Goal: Task Accomplishment & Management: Complete application form

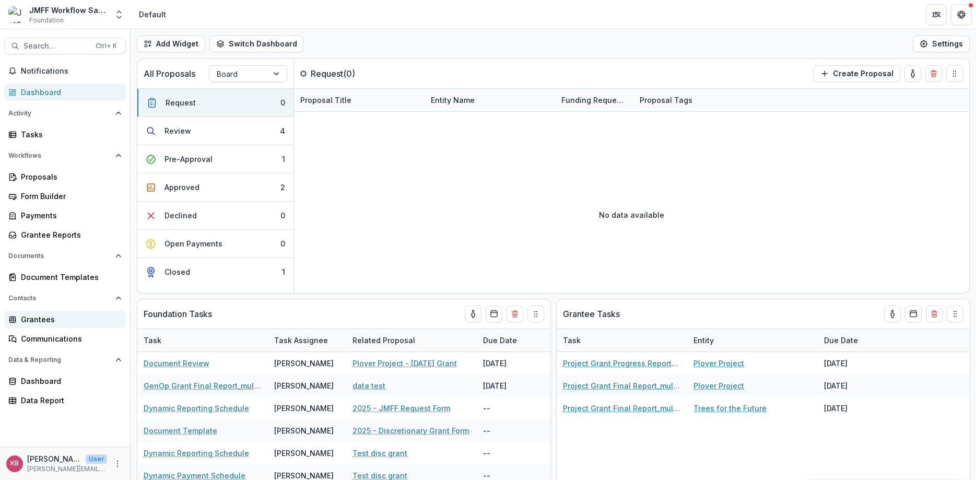
click at [16, 320] on icon at bounding box center [12, 319] width 8 height 8
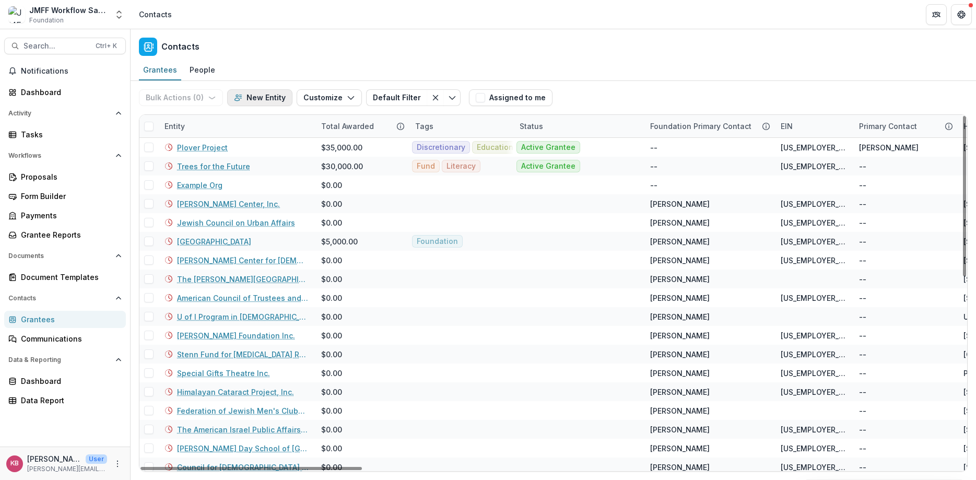
click at [249, 93] on button "New Entity" at bounding box center [259, 97] width 65 height 17
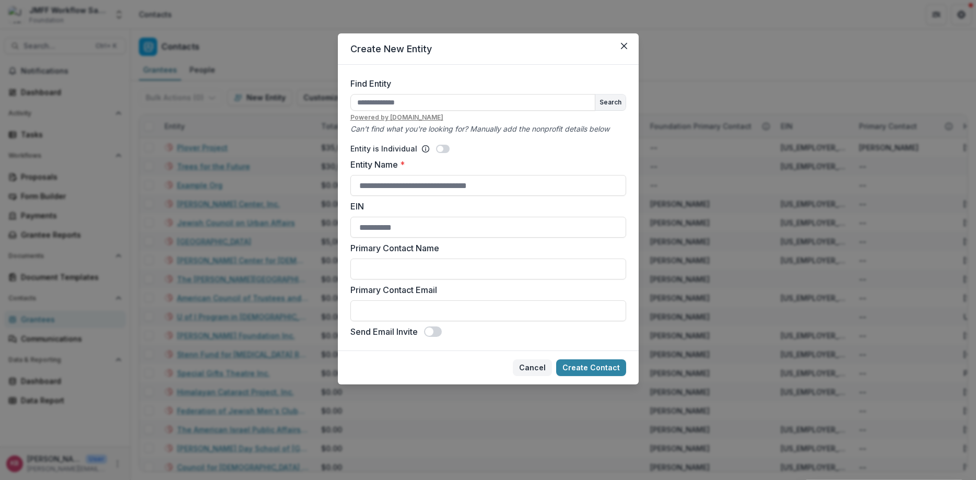
click at [528, 363] on button "Cancel" at bounding box center [532, 367] width 39 height 17
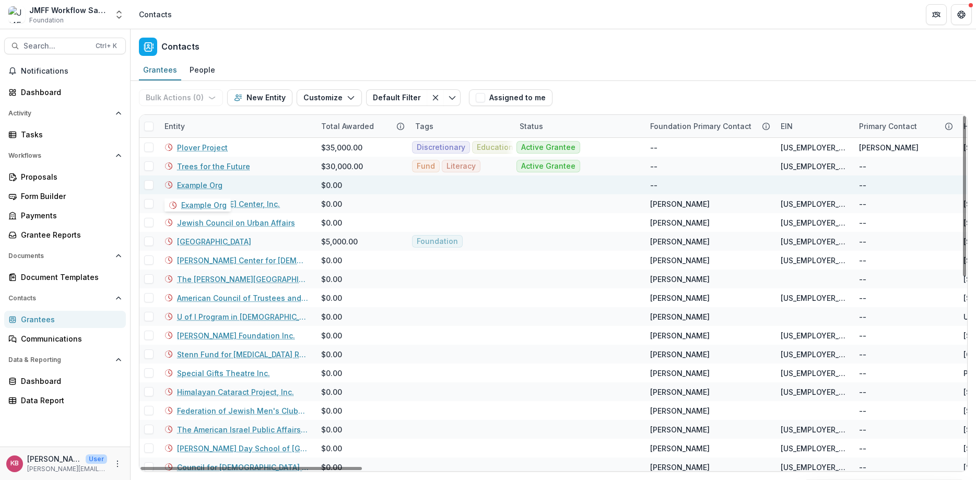
click at [201, 183] on link "Example Org" at bounding box center [199, 185] width 45 height 11
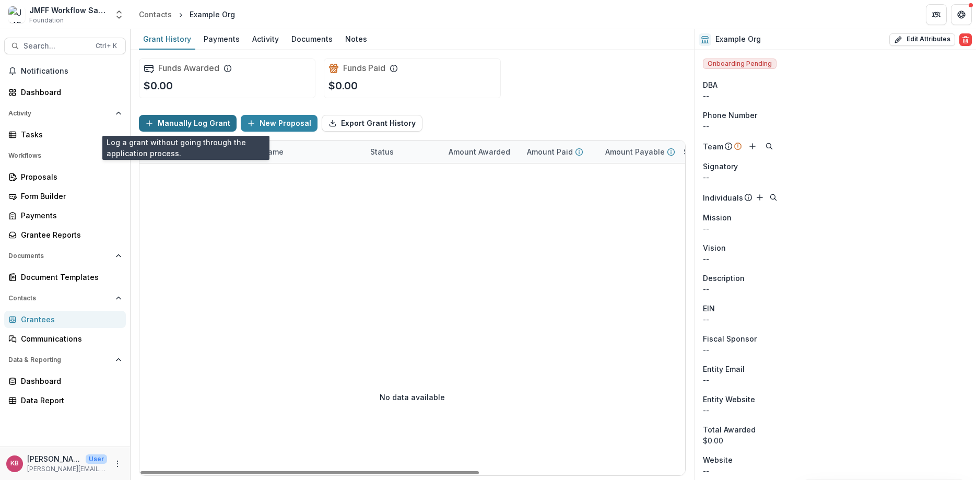
click at [176, 118] on button "Manually Log Grant" at bounding box center [188, 123] width 98 height 17
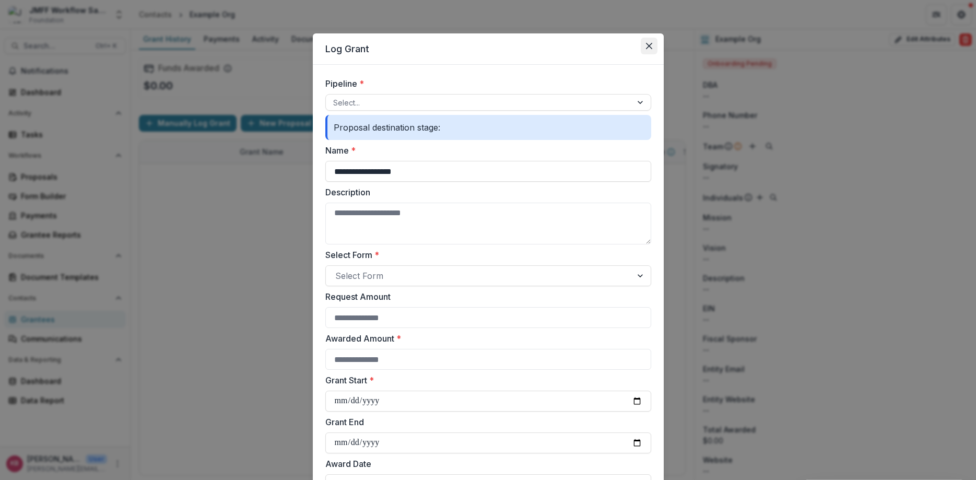
click at [651, 50] on button "Close" at bounding box center [649, 46] width 17 height 17
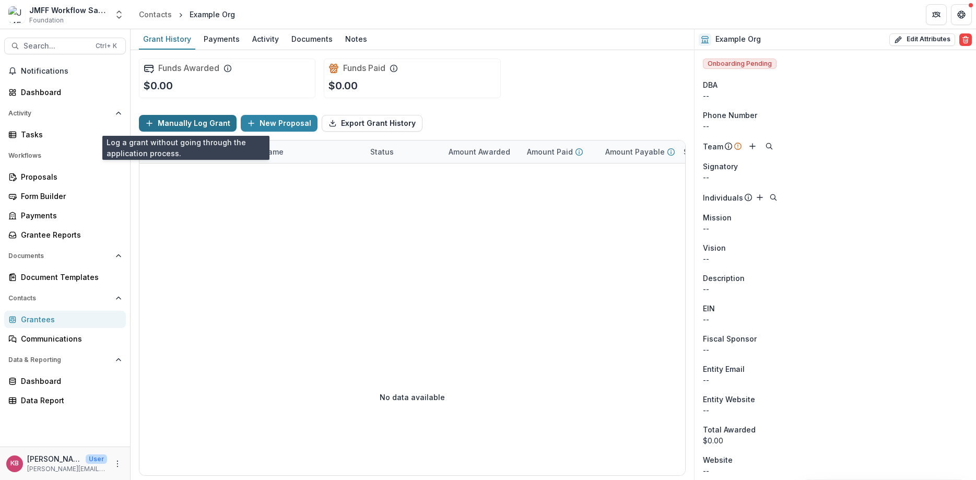
click at [197, 115] on button "Manually Log Grant" at bounding box center [188, 123] width 98 height 17
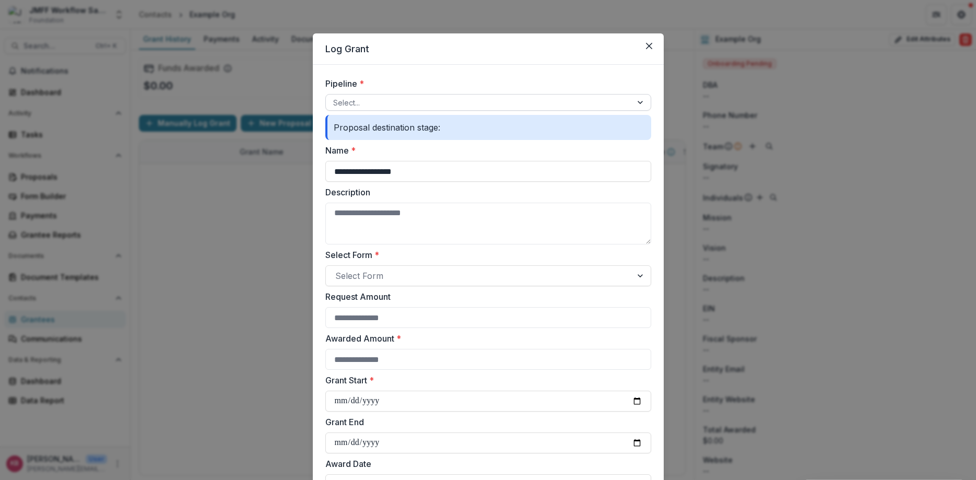
click at [384, 101] on div at bounding box center [478, 102] width 291 height 13
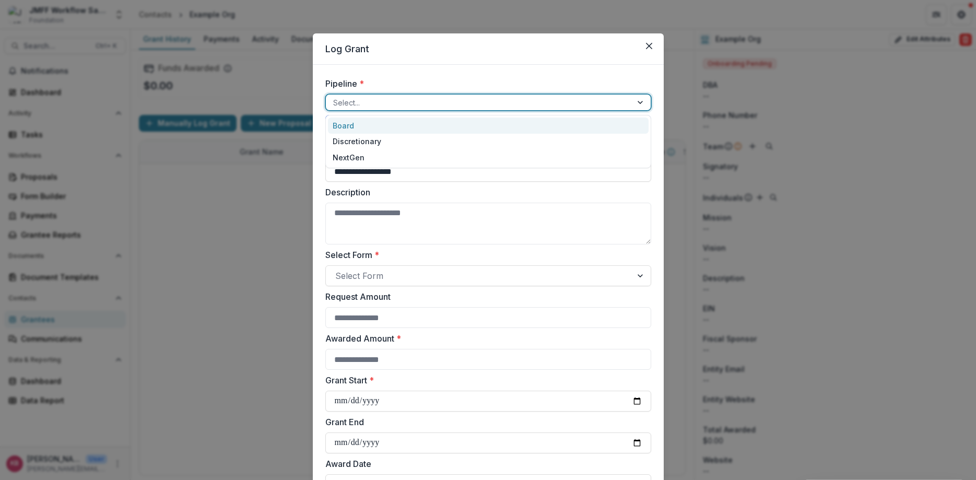
click at [364, 122] on div "Board" at bounding box center [488, 125] width 321 height 16
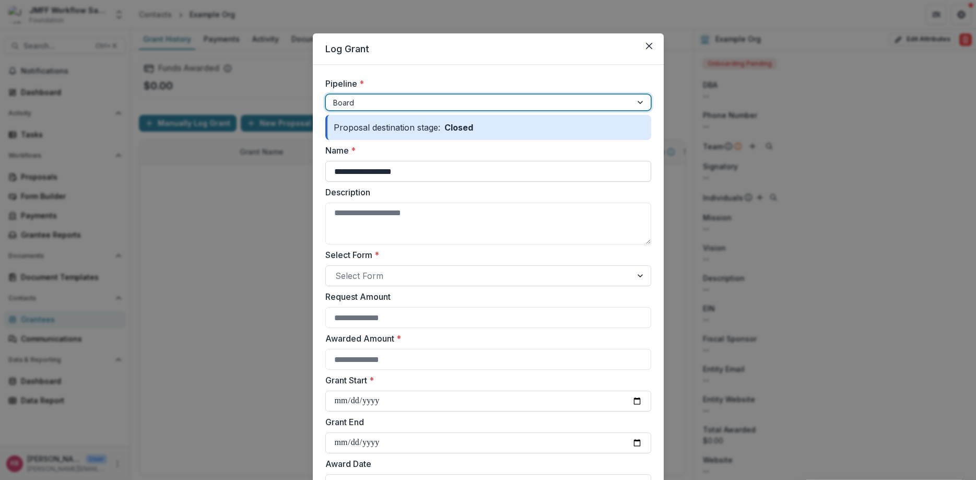
click at [451, 170] on input "**********" at bounding box center [488, 171] width 326 height 21
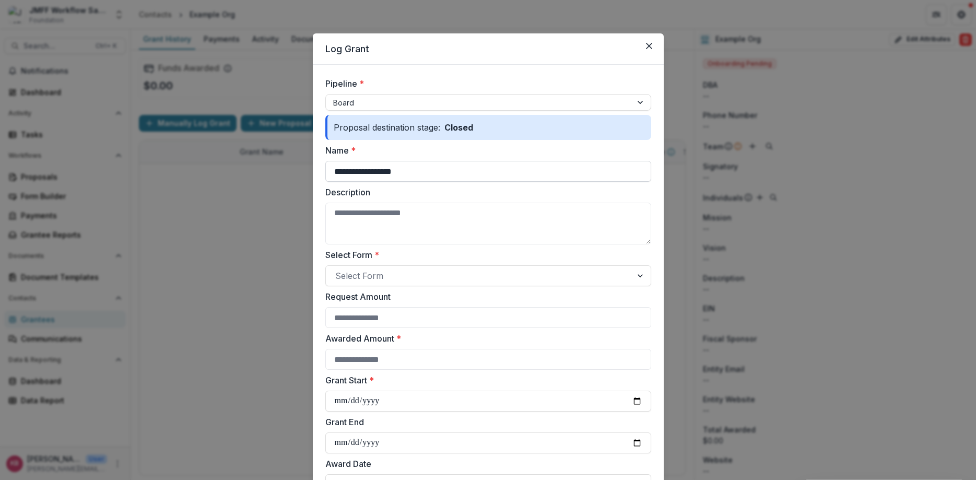
drag, startPoint x: 451, startPoint y: 170, endPoint x: 187, endPoint y: 121, distance: 267.8
click at [325, 161] on input "**********" at bounding box center [488, 171] width 326 height 21
click at [396, 173] on input "**********" at bounding box center [488, 171] width 326 height 21
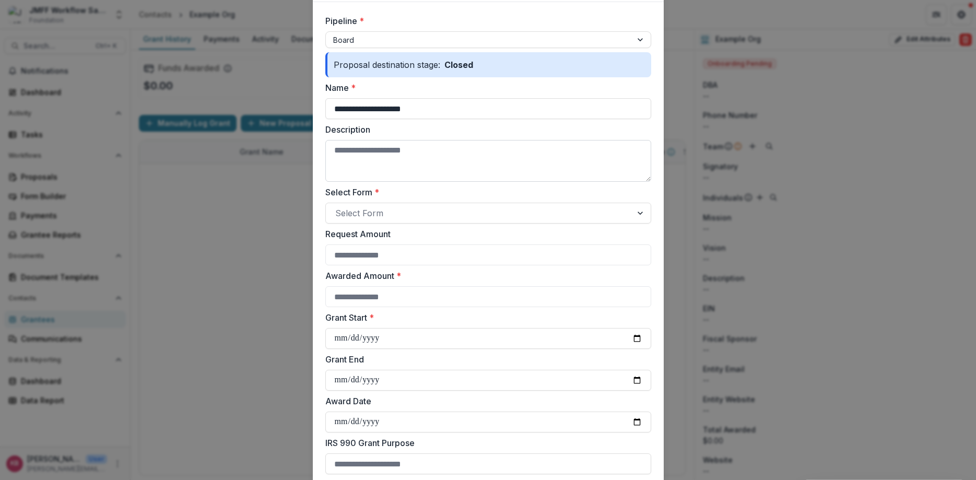
type input "**********"
click at [413, 159] on textarea "Description" at bounding box center [488, 161] width 326 height 42
type textarea "**********"
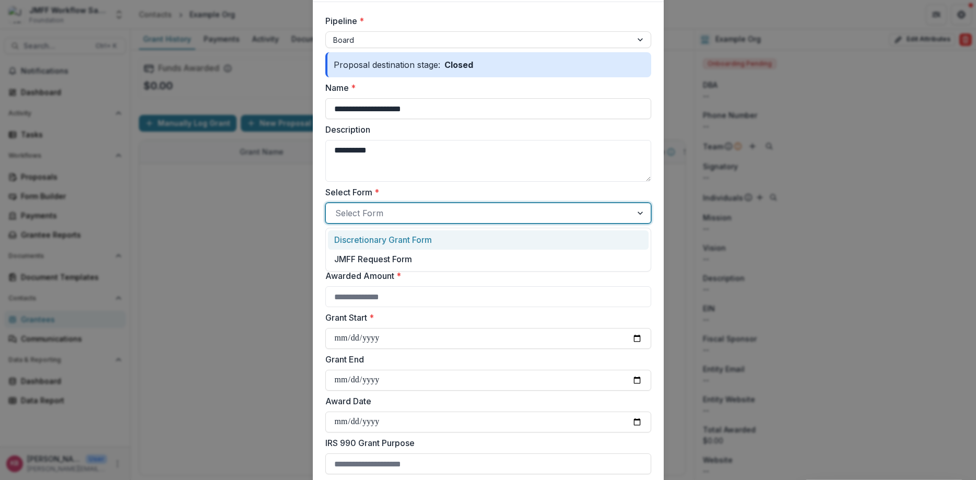
click at [405, 215] on div at bounding box center [478, 213] width 287 height 15
click at [396, 256] on p "JMFF Request Form" at bounding box center [373, 259] width 78 height 13
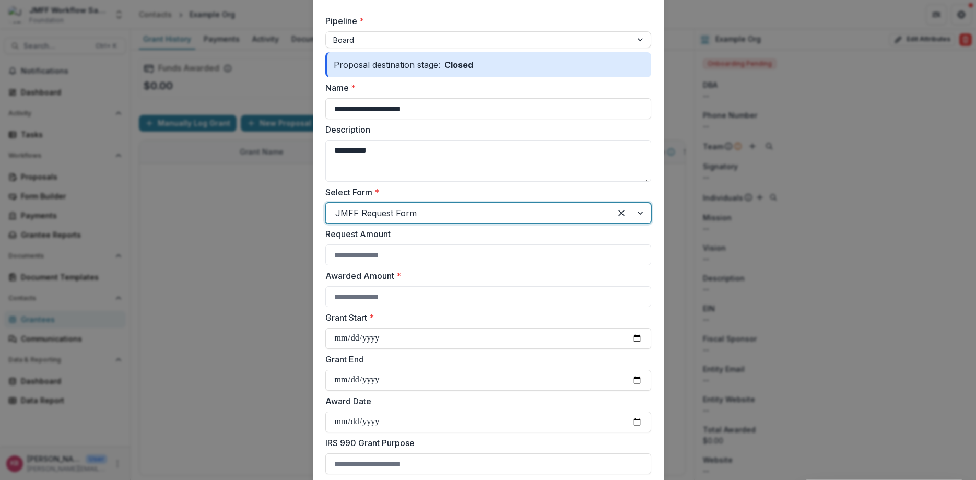
click at [396, 256] on input "Request Amount" at bounding box center [488, 254] width 326 height 21
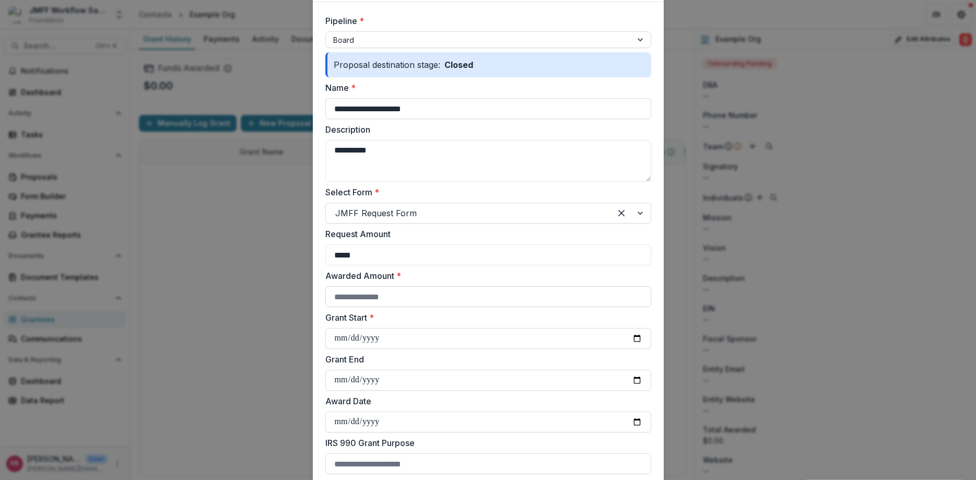
type input "*****"
click at [391, 293] on input "Awarded Amount *" at bounding box center [488, 296] width 326 height 21
type input "*****"
click at [628, 342] on input "Grant Start *" at bounding box center [488, 338] width 326 height 21
click at [632, 343] on input "Grant Start *" at bounding box center [488, 338] width 326 height 21
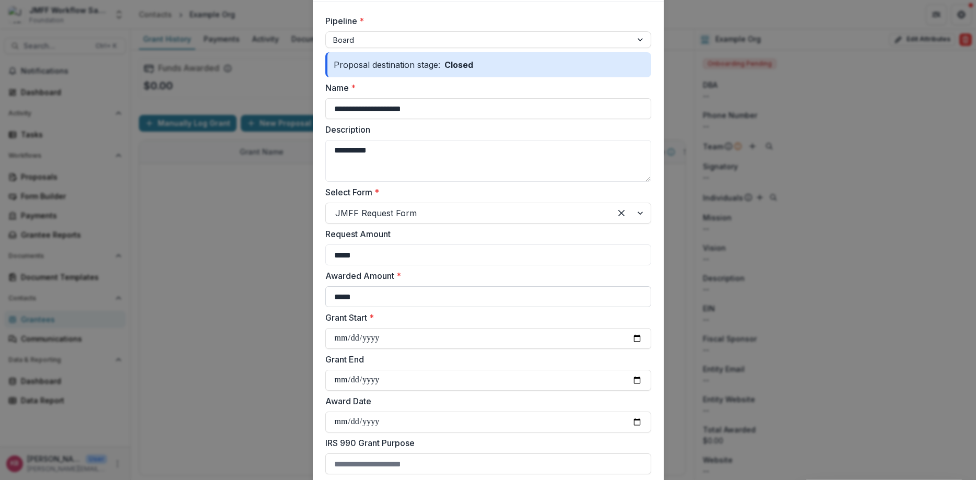
type input "**********"
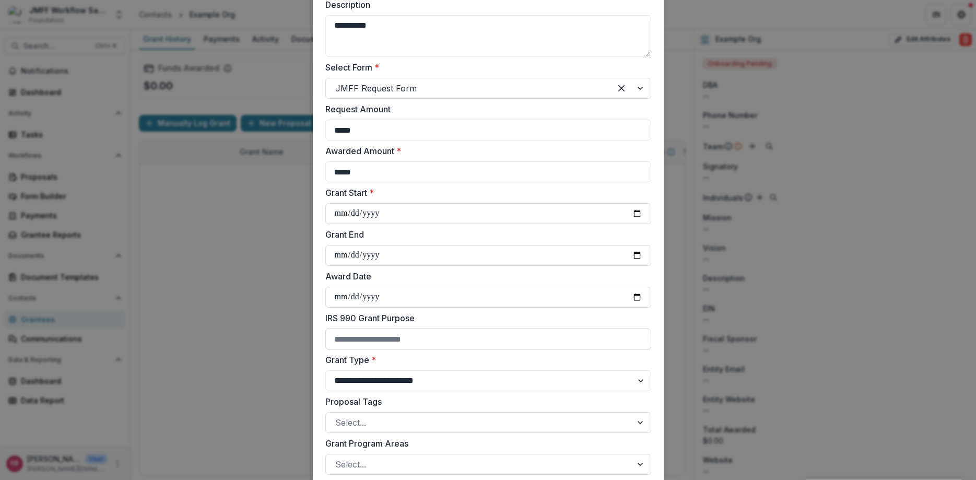
scroll to position [188, 0]
click at [631, 260] on input "Grant End" at bounding box center [488, 254] width 326 height 21
click at [635, 254] on input "Grant End" at bounding box center [488, 254] width 326 height 21
type input "**********"
click at [635, 301] on input "Award Date" at bounding box center [488, 296] width 326 height 21
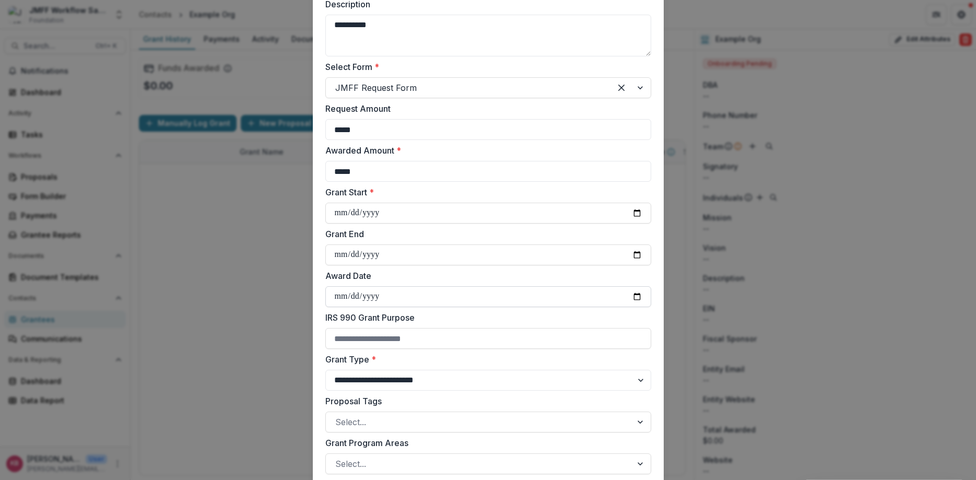
type input "**********"
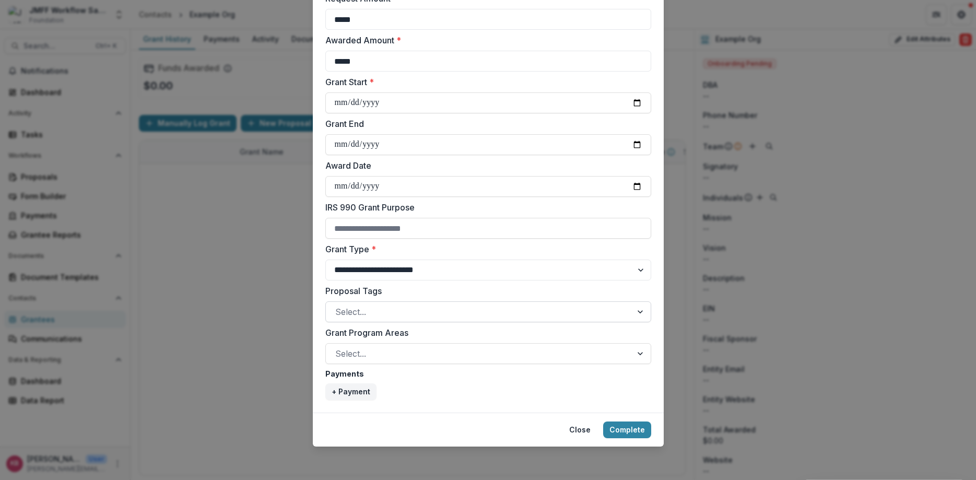
click at [429, 313] on div at bounding box center [478, 311] width 287 height 15
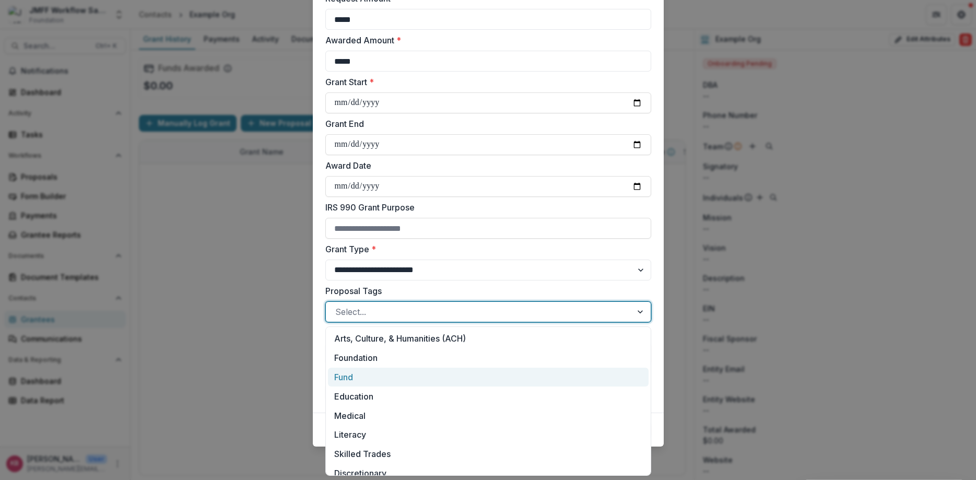
click at [351, 375] on div "Fund" at bounding box center [488, 377] width 321 height 19
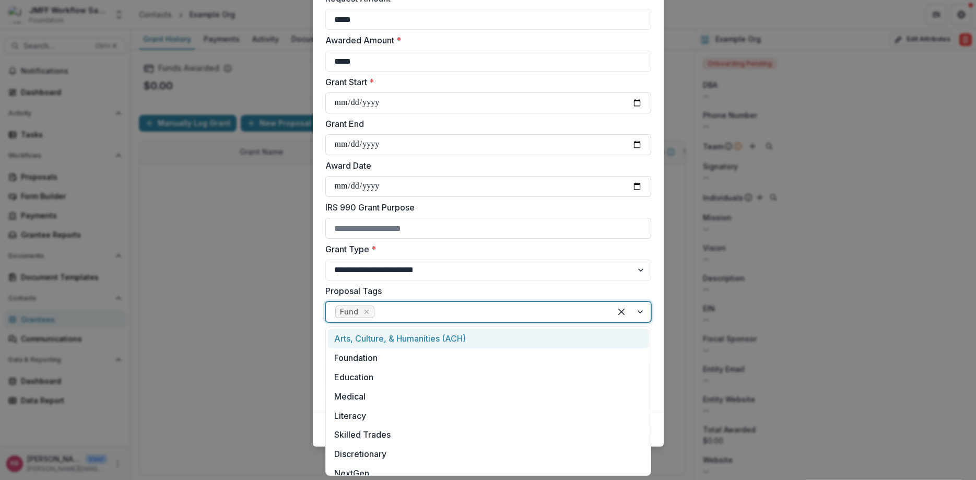
click at [408, 314] on div at bounding box center [488, 311] width 225 height 15
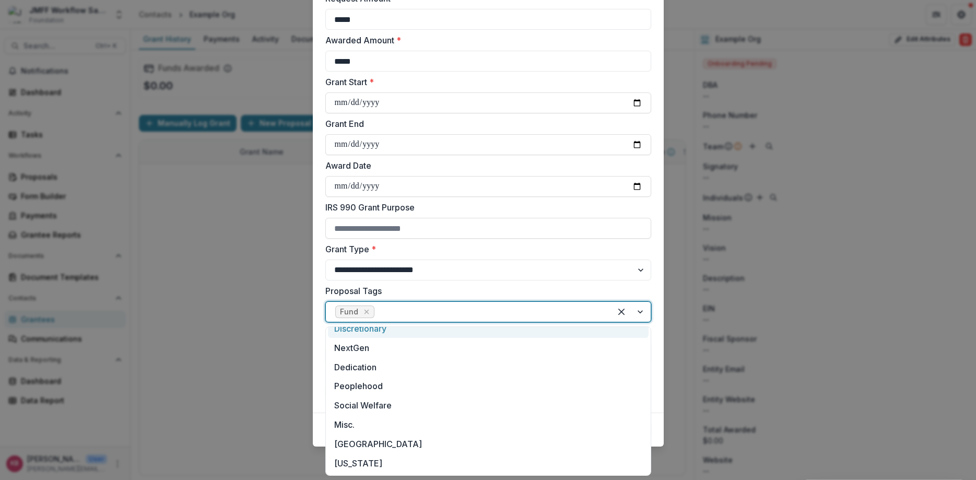
scroll to position [183, 0]
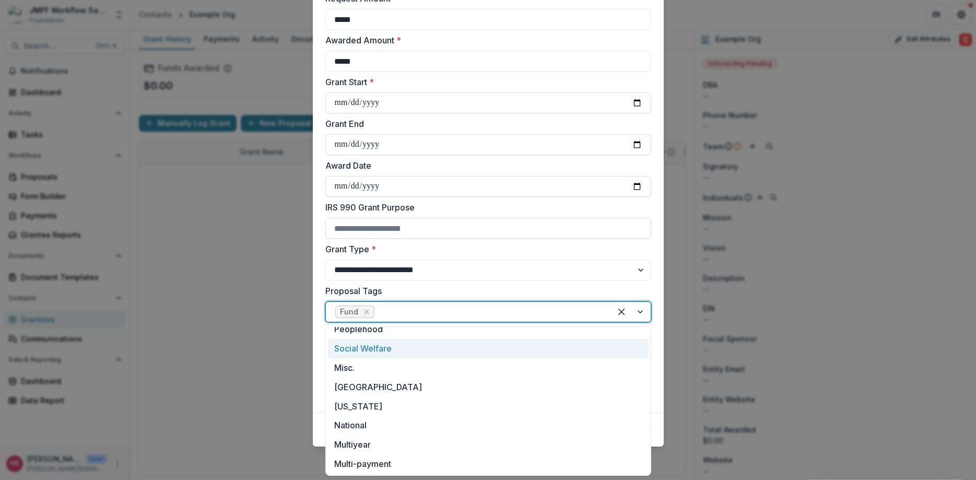
click at [471, 288] on label "Proposal Tags" at bounding box center [485, 291] width 320 height 13
click at [379, 305] on input "Proposal Tags" at bounding box center [377, 311] width 3 height 13
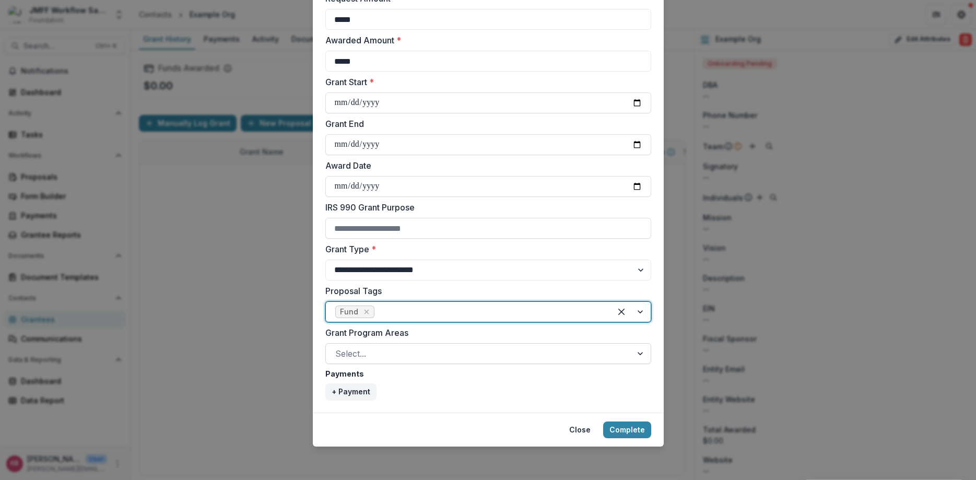
click at [381, 351] on div at bounding box center [478, 353] width 287 height 15
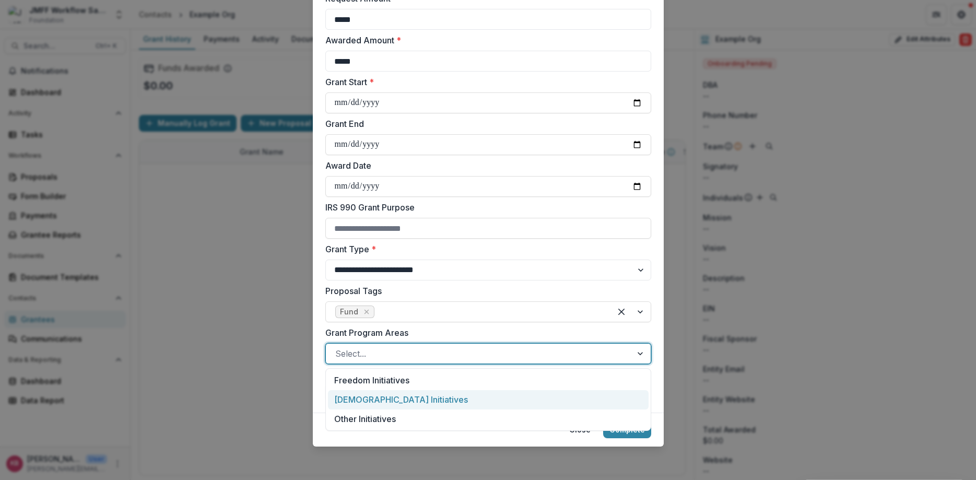
click at [361, 405] on div "[DEMOGRAPHIC_DATA] Initiatives" at bounding box center [488, 399] width 321 height 19
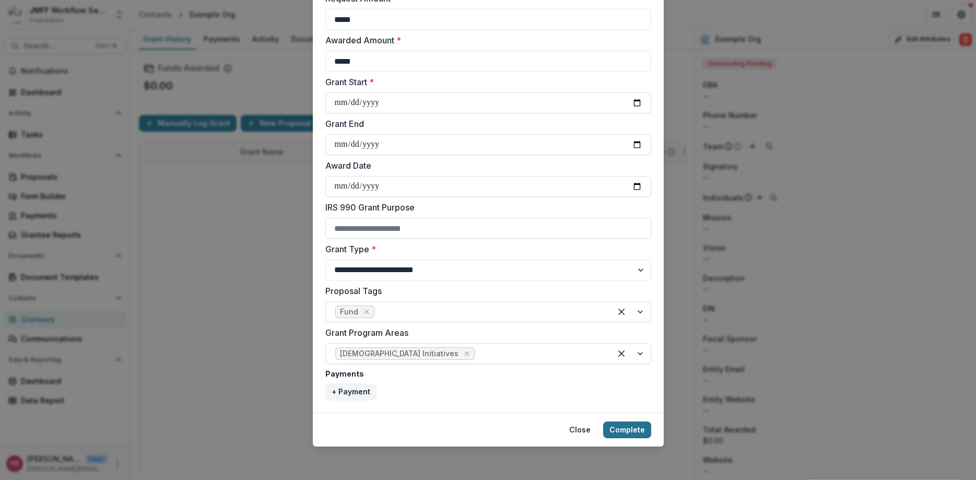
click at [630, 427] on button "Complete" at bounding box center [627, 429] width 48 height 17
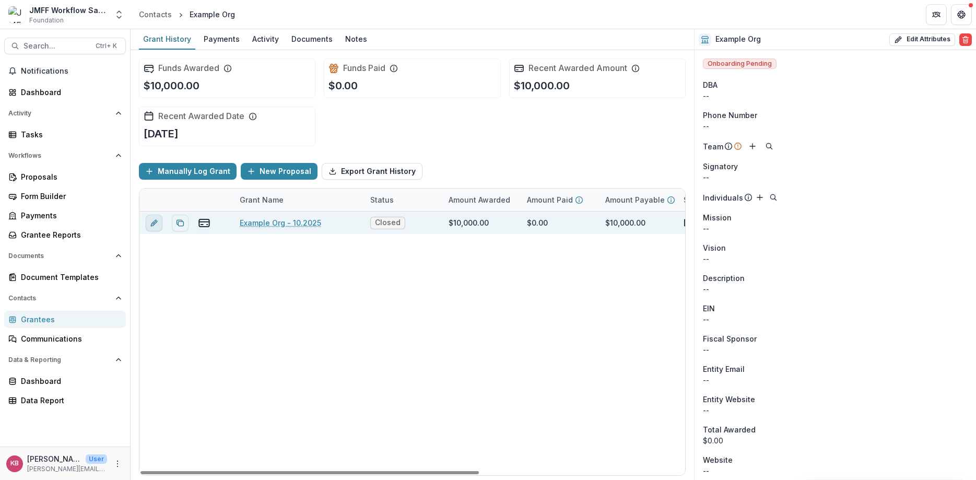
click at [156, 223] on icon "edit" at bounding box center [154, 223] width 8 height 8
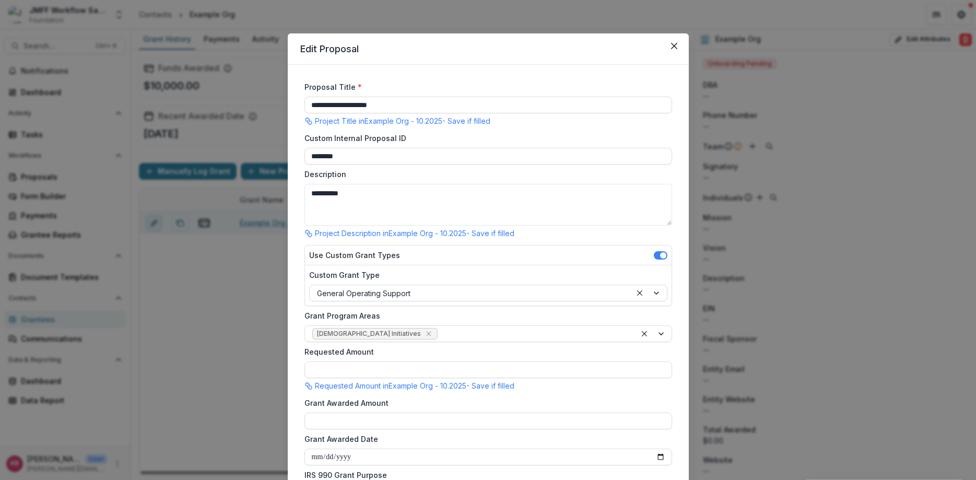
type input "*******"
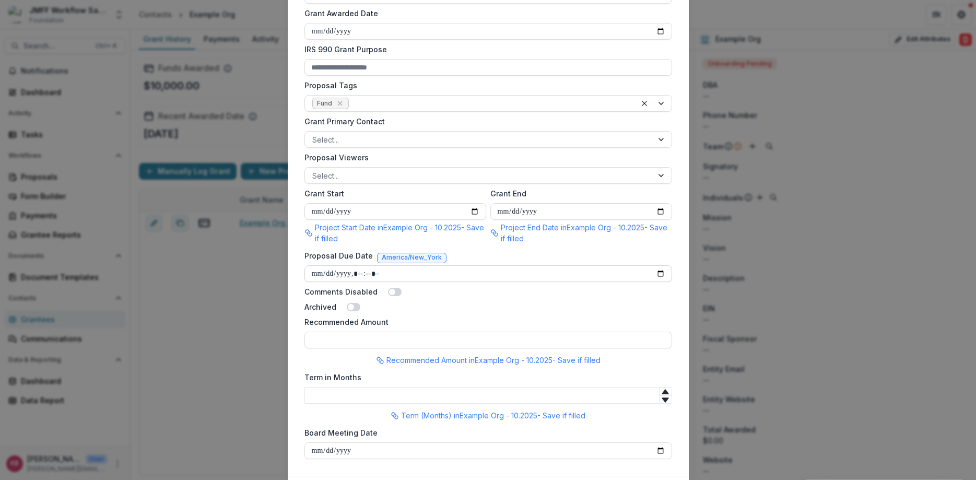
scroll to position [489, 0]
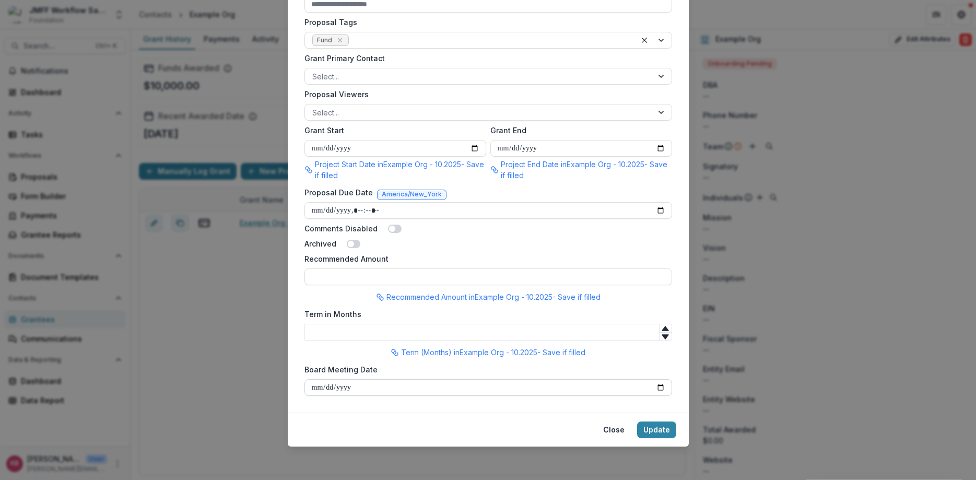
click at [657, 389] on input "Board Meeting Date" at bounding box center [488, 387] width 368 height 17
type input "**********"
click at [654, 432] on button "Update" at bounding box center [656, 429] width 39 height 17
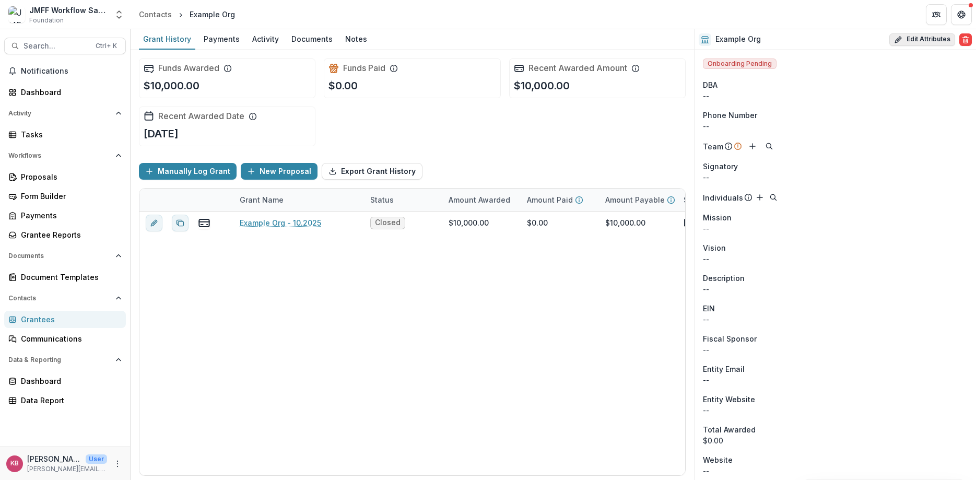
click at [911, 35] on button "Edit Attributes" at bounding box center [922, 39] width 66 height 13
select select
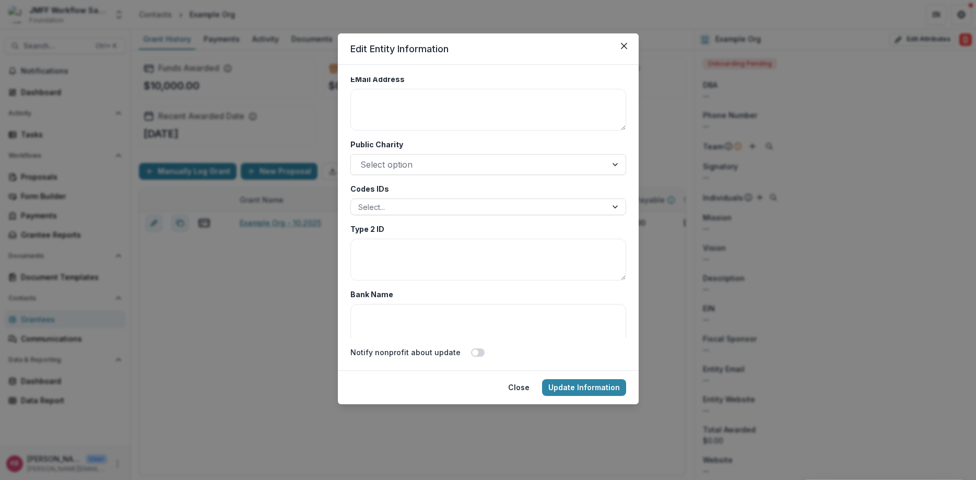
scroll to position [2130, 0]
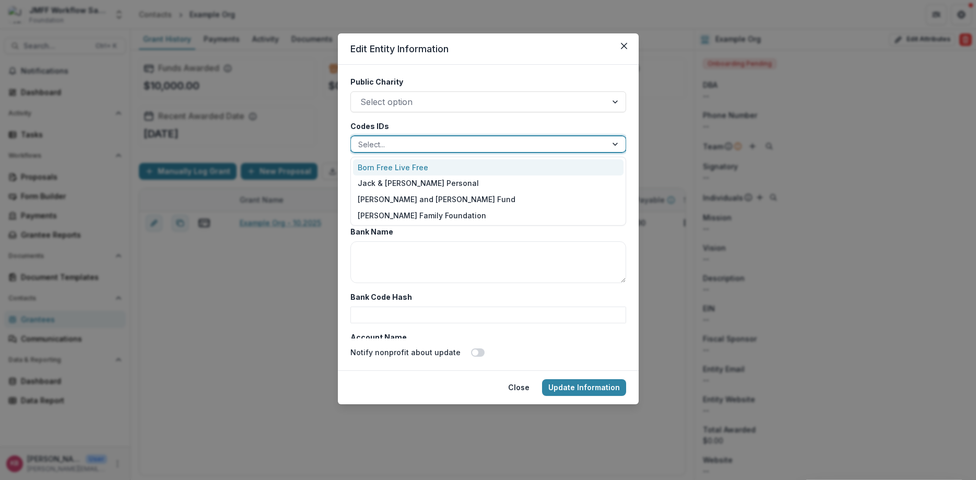
click at [615, 146] on div at bounding box center [616, 144] width 19 height 16
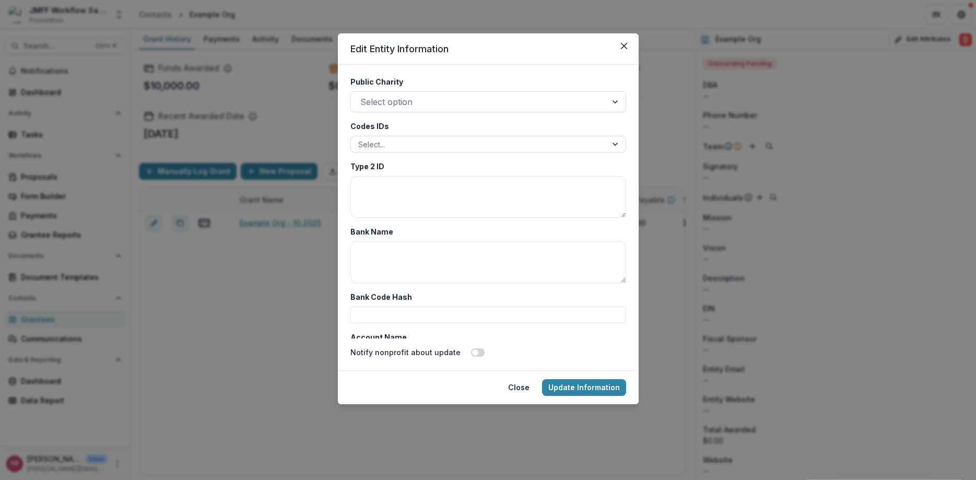
click at [432, 296] on label "Bank Code Hash" at bounding box center [484, 296] width 269 height 11
click at [432, 307] on input "Bank Code Hash" at bounding box center [488, 315] width 276 height 17
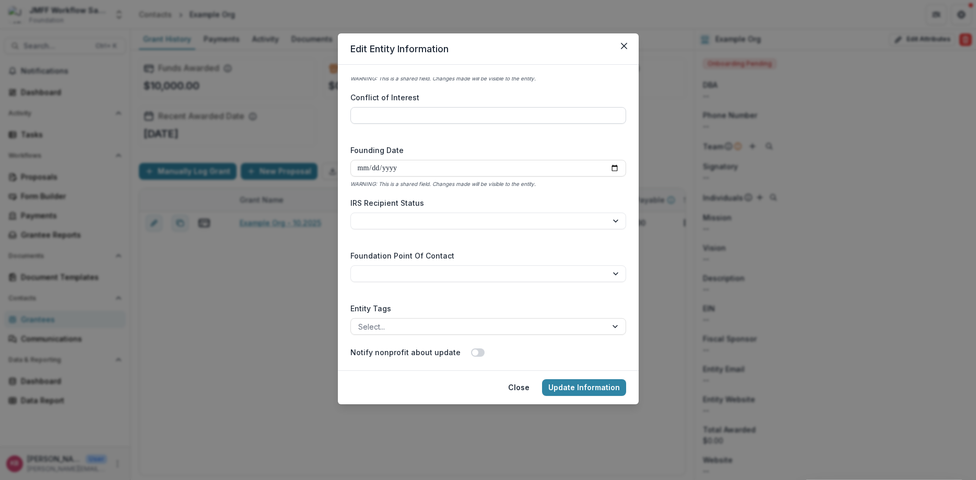
scroll to position [1566, 0]
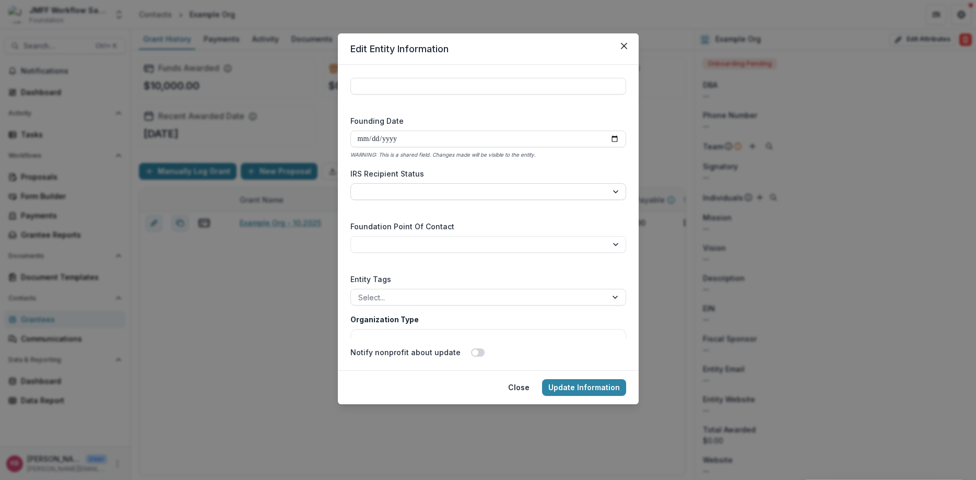
click at [612, 186] on select "**********" at bounding box center [488, 191] width 276 height 17
select select "**"
click option "**********" at bounding box center [0, 0] width 0 height 0
click at [350, 236] on select "**********" at bounding box center [488, 244] width 276 height 17
click at [474, 249] on select "**********" at bounding box center [488, 244] width 276 height 17
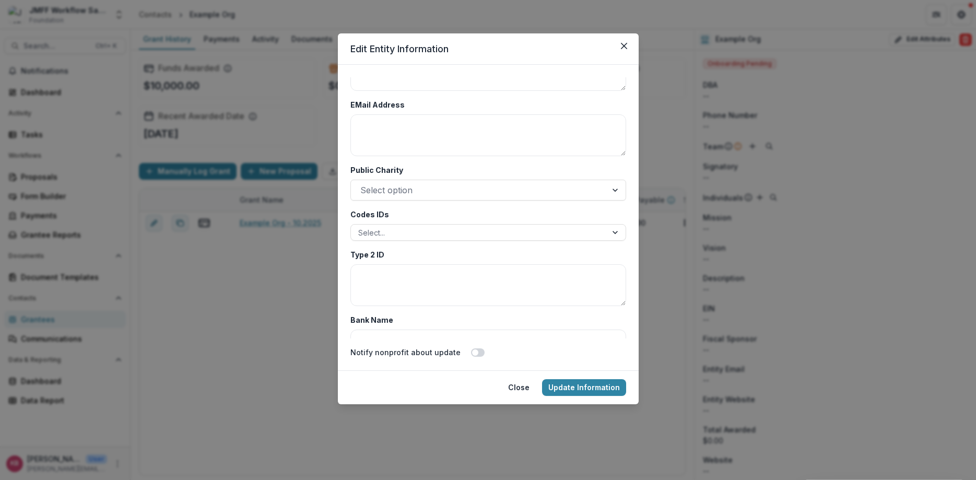
scroll to position [2068, 0]
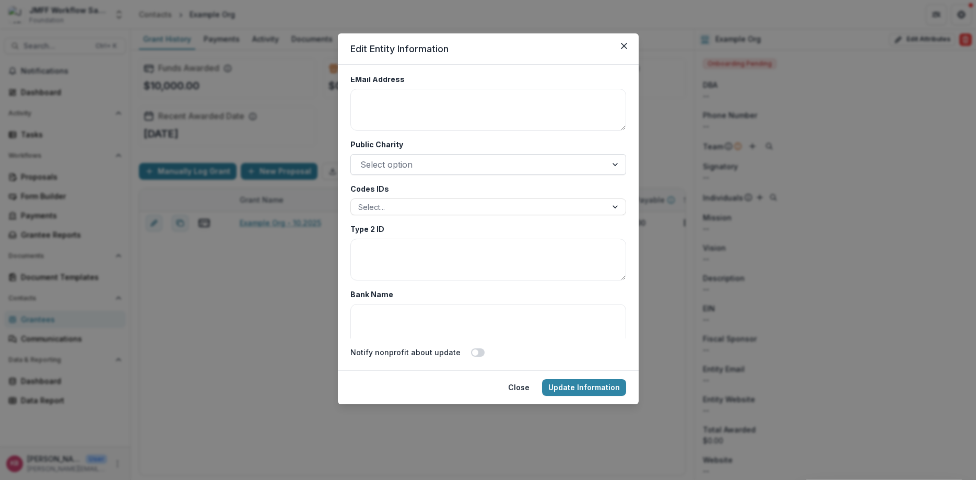
click at [459, 168] on div at bounding box center [478, 164] width 237 height 15
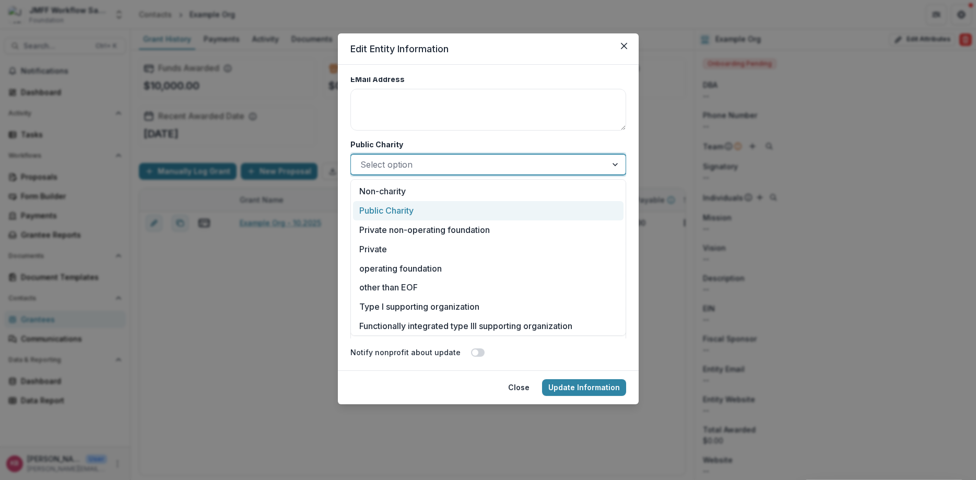
click at [425, 216] on div "Public Charity" at bounding box center [488, 210] width 270 height 19
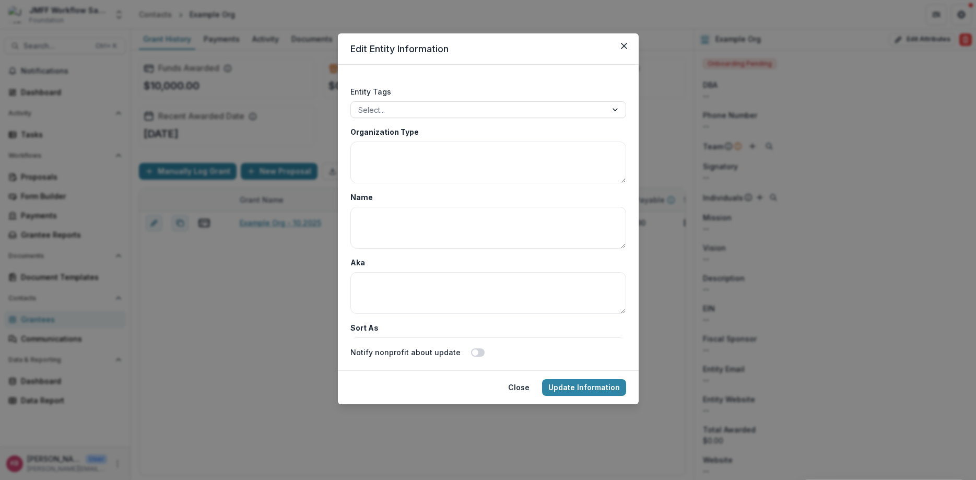
scroll to position [1692, 0]
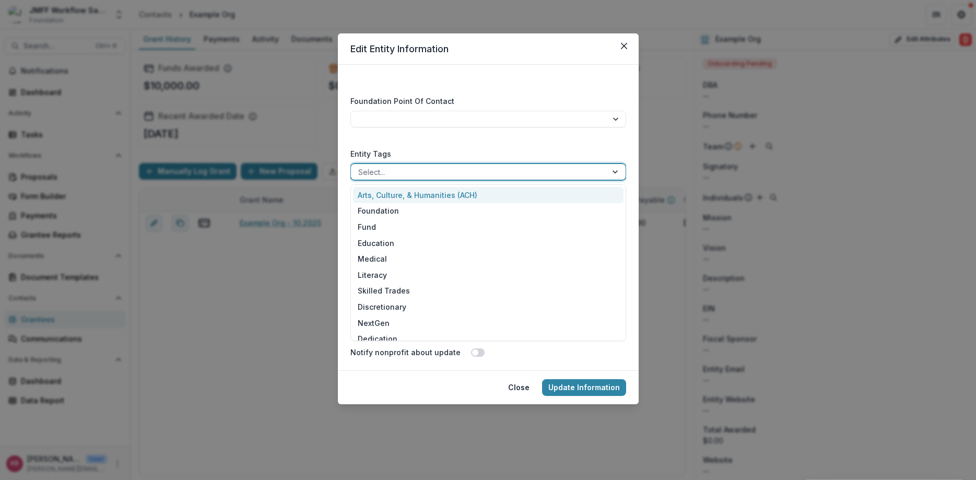
click at [436, 176] on div at bounding box center [478, 172] width 241 height 13
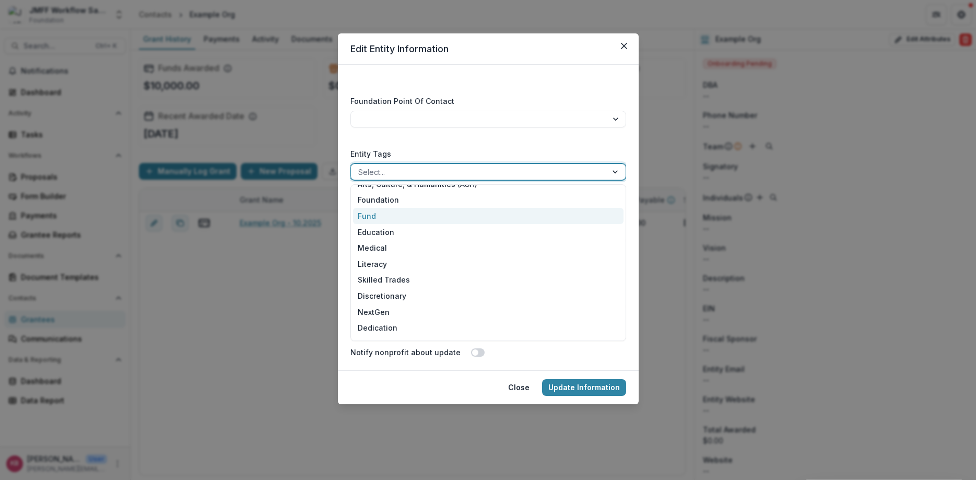
scroll to position [0, 0]
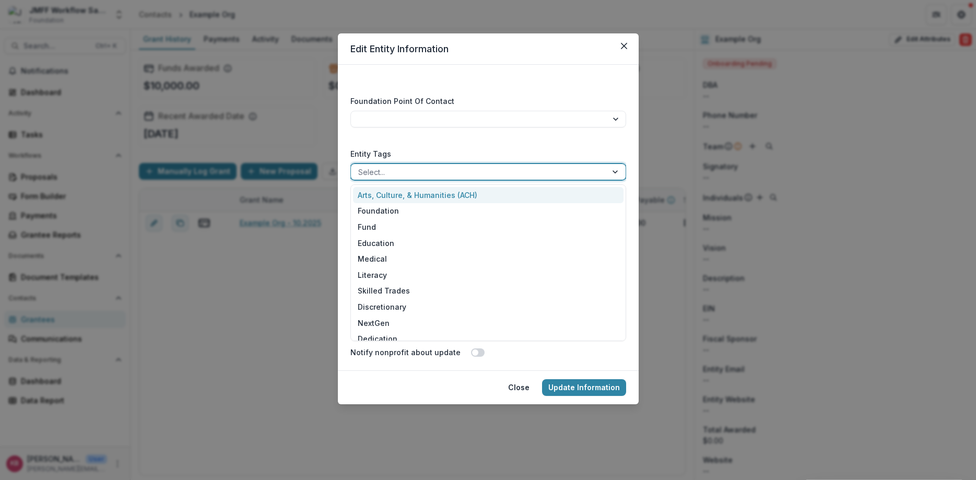
click at [476, 134] on div "**********" at bounding box center [488, 118] width 276 height 44
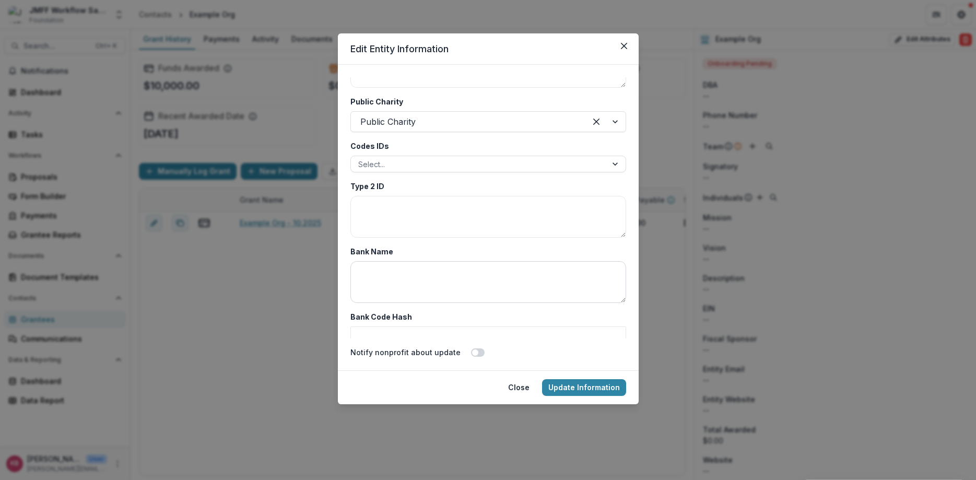
scroll to position [2130, 0]
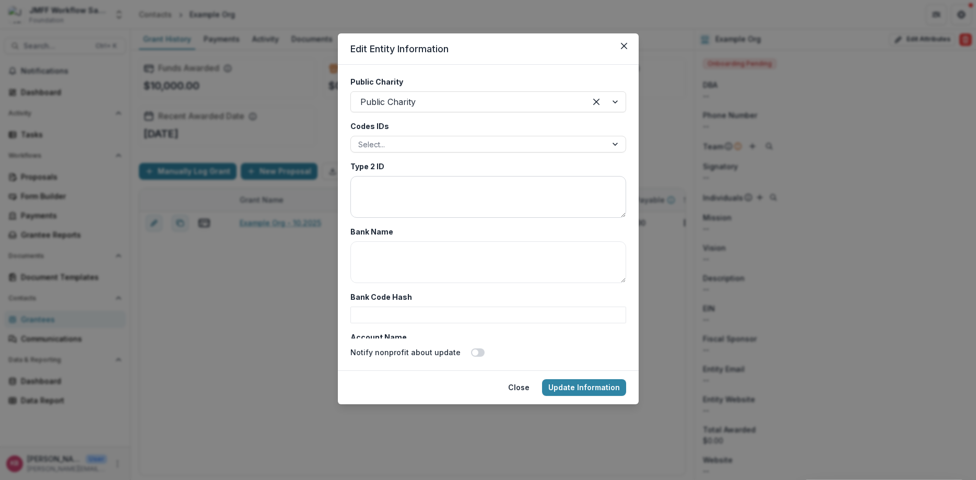
click at [434, 192] on textarea "Type 2 ID" at bounding box center [488, 197] width 276 height 42
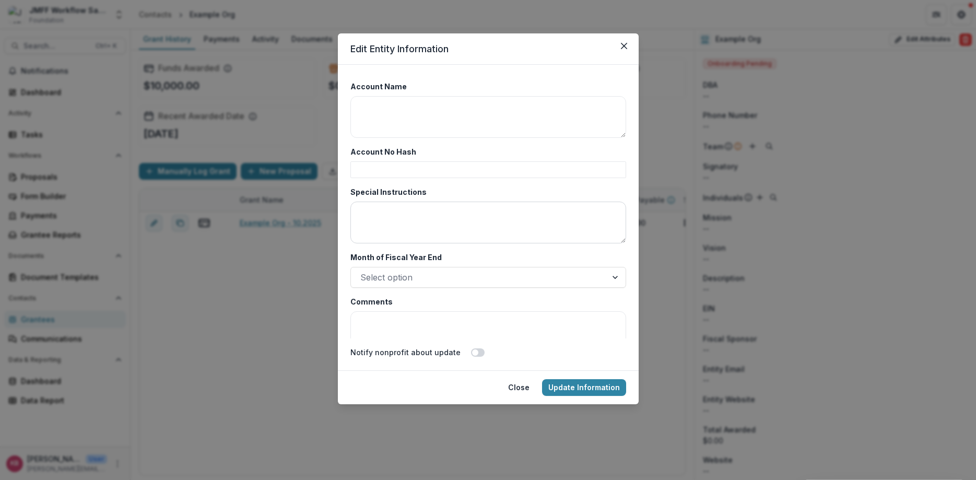
scroll to position [2396, 0]
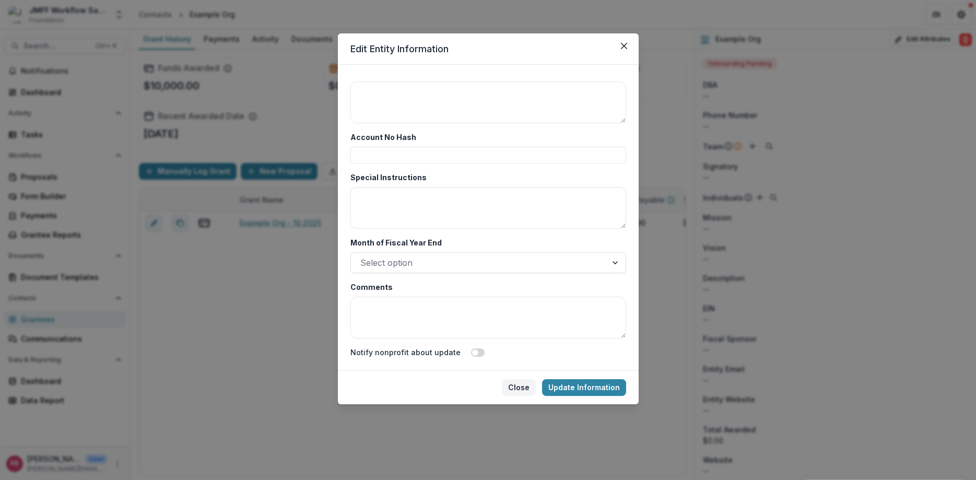
click at [519, 390] on button "Close" at bounding box center [519, 387] width 34 height 17
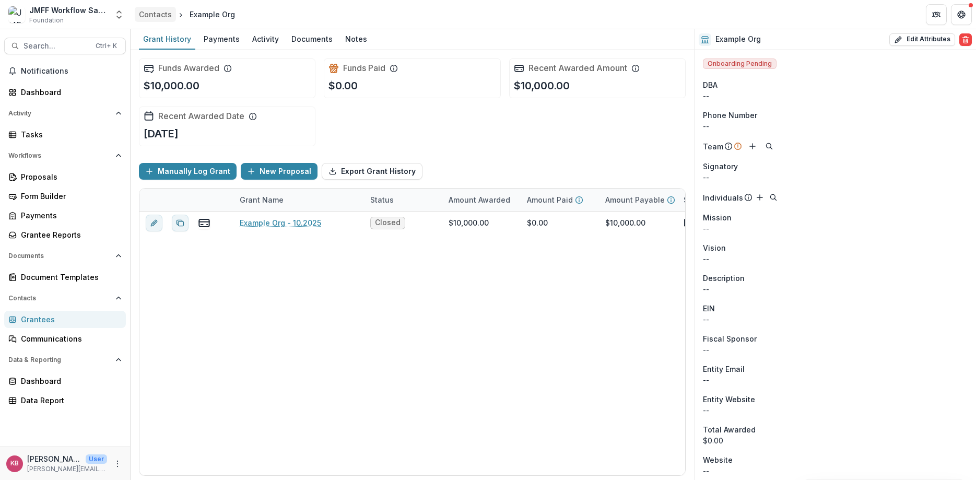
click at [154, 14] on div "Contacts" at bounding box center [155, 14] width 33 height 11
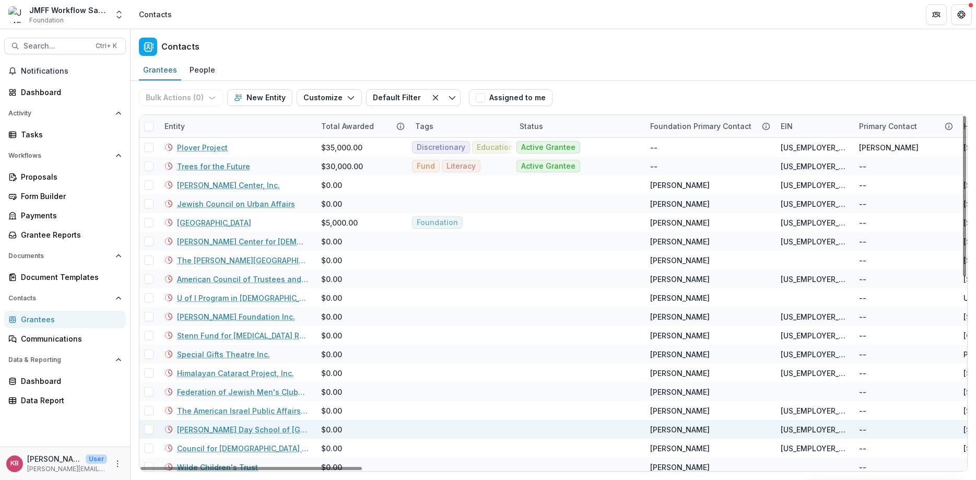
drag, startPoint x: 298, startPoint y: 468, endPoint x: 255, endPoint y: 425, distance: 60.9
click at [269, 470] on div at bounding box center [250, 468] width 221 height 3
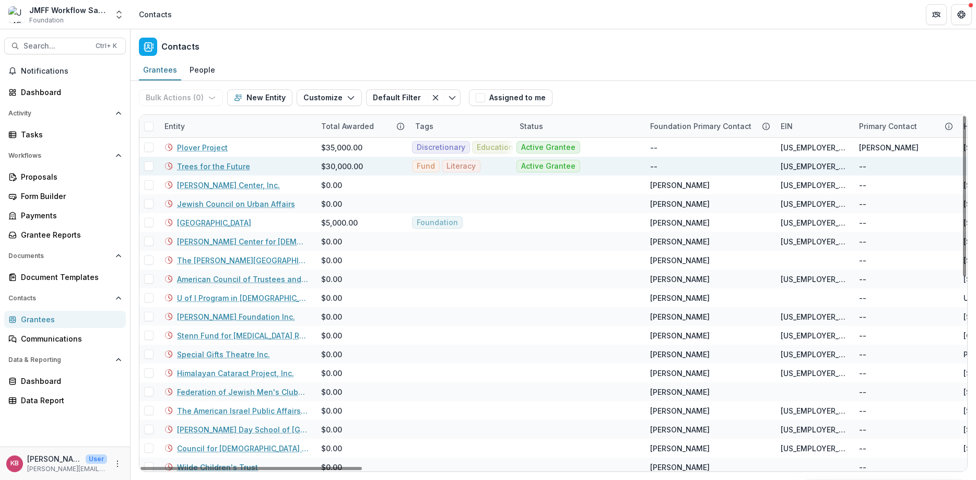
click at [147, 162] on span at bounding box center [148, 165] width 9 height 9
click at [206, 95] on icon "button" at bounding box center [210, 97] width 8 height 8
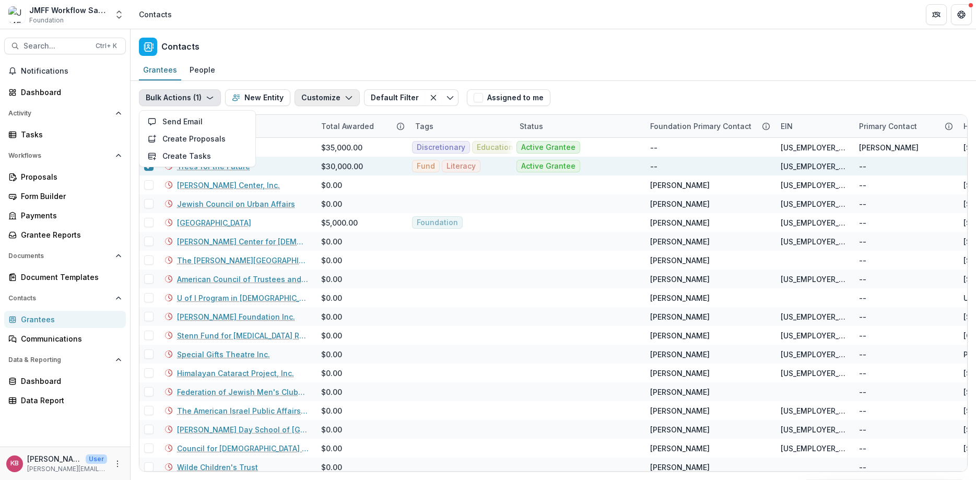
click at [346, 99] on polyline "button" at bounding box center [349, 98] width 6 height 3
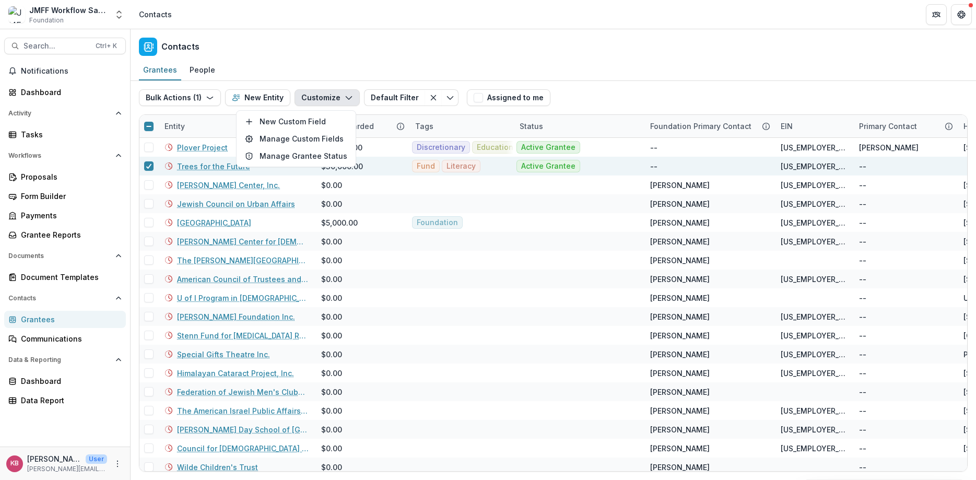
click at [395, 77] on div "Grantees People" at bounding box center [553, 70] width 845 height 21
click at [446, 97] on icon "Toggle menu" at bounding box center [450, 97] width 8 height 8
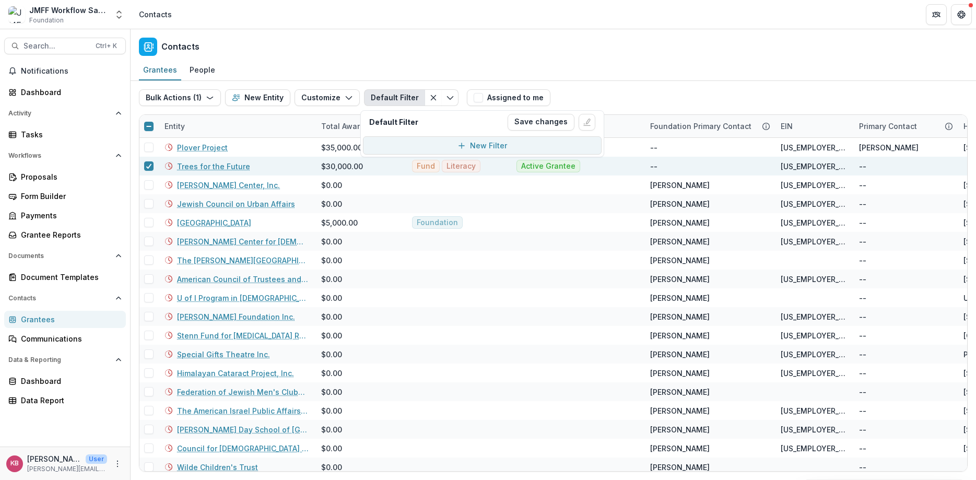
click at [483, 140] on div "New Filter" at bounding box center [488, 145] width 37 height 11
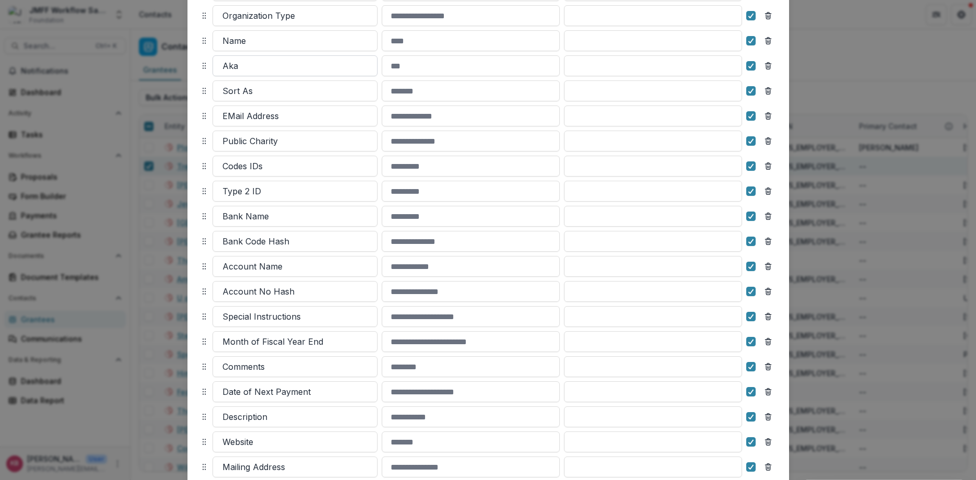
scroll to position [599, 0]
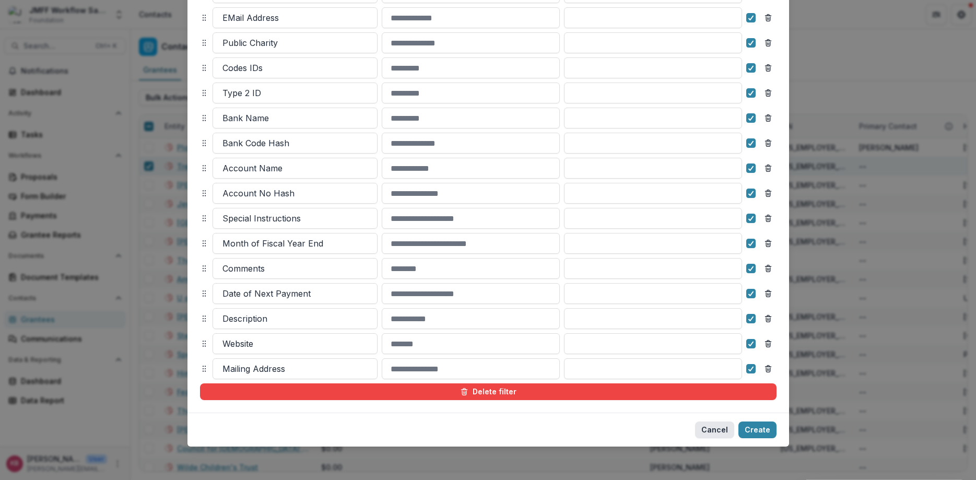
click at [713, 429] on button "Cancel" at bounding box center [714, 429] width 39 height 17
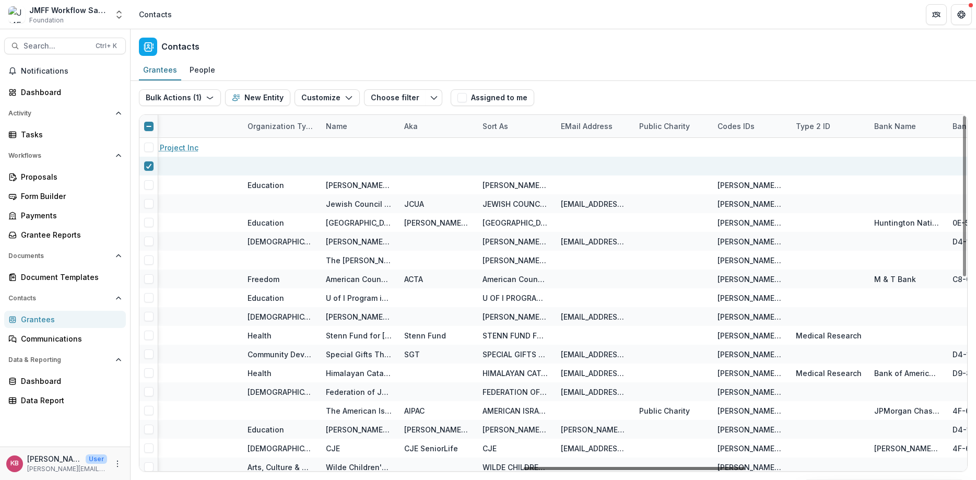
scroll to position [0, 1431]
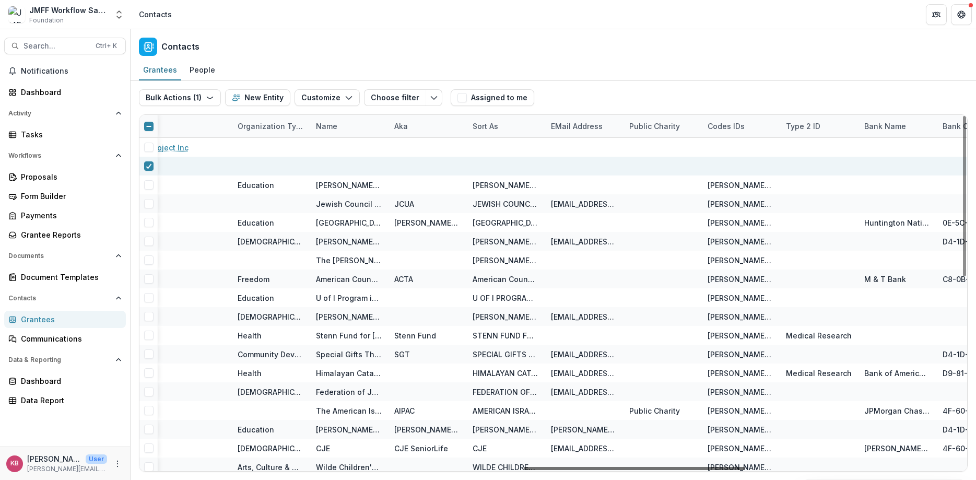
drag, startPoint x: 237, startPoint y: 468, endPoint x: 620, endPoint y: 504, distance: 385.0
click at [620, 470] on div at bounding box center [634, 468] width 221 height 3
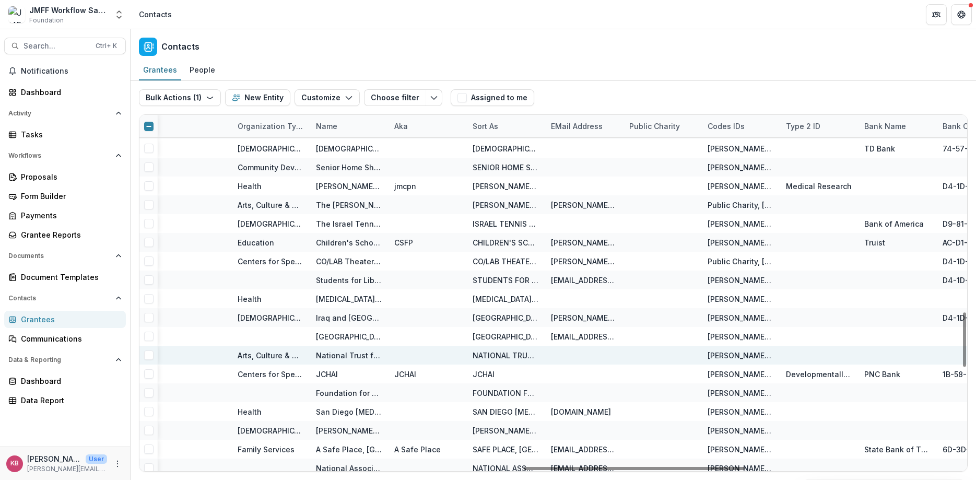
scroll to position [1077, 1431]
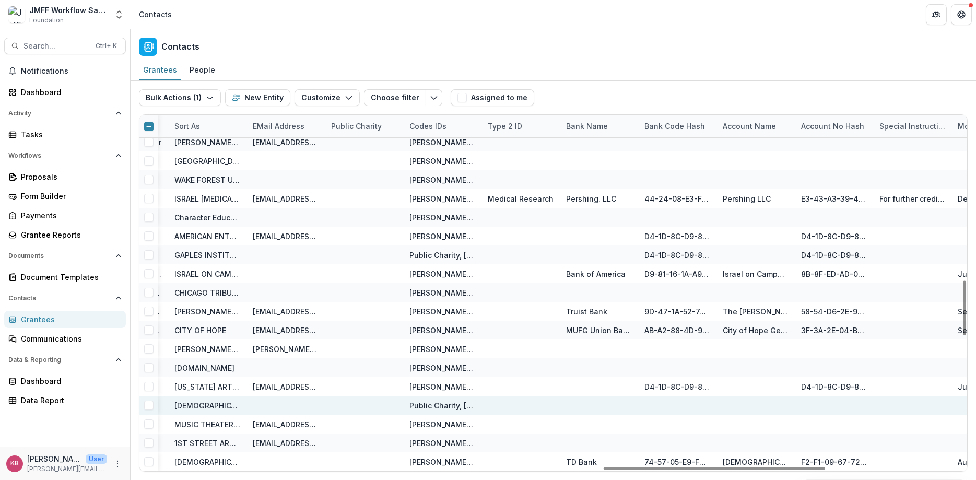
drag, startPoint x: 723, startPoint y: 469, endPoint x: 776, endPoint y: 397, distance: 89.3
click at [804, 467] on div at bounding box center [714, 468] width 221 height 3
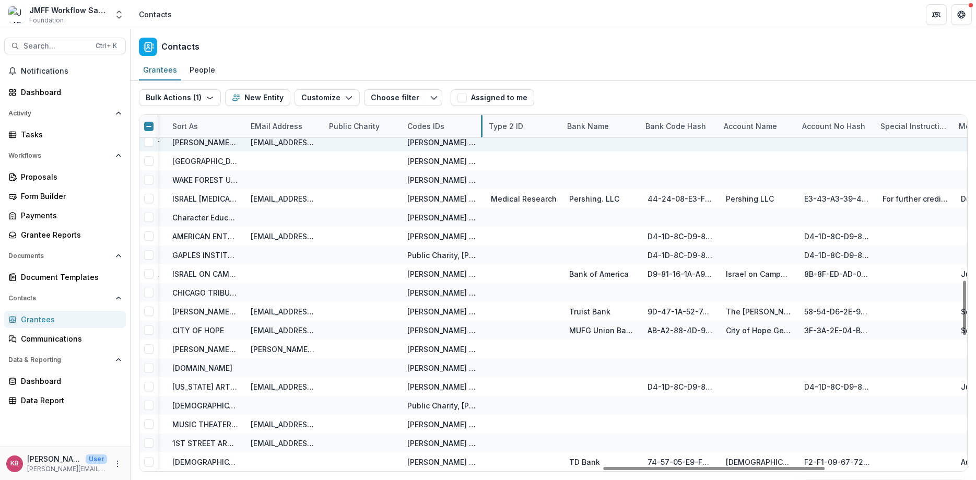
drag, startPoint x: 478, startPoint y: 125, endPoint x: 484, endPoint y: 149, distance: 24.7
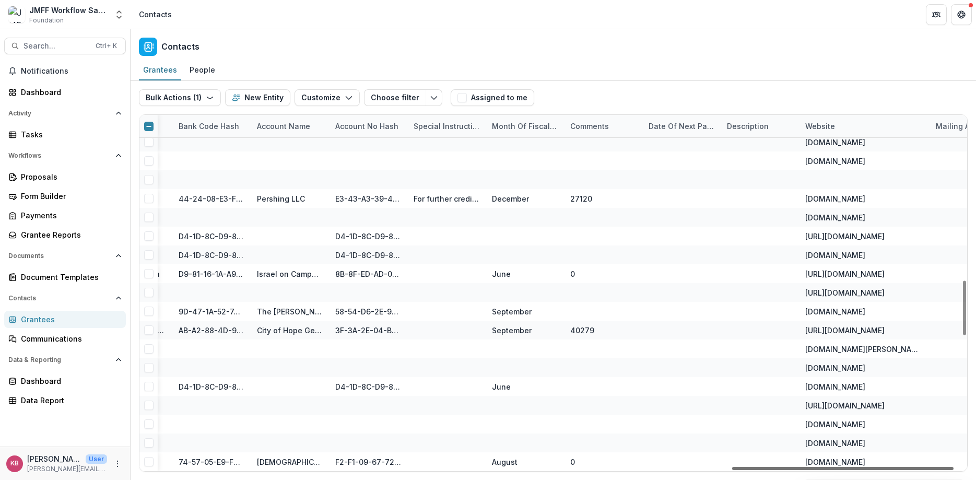
scroll to position [1077, 2238]
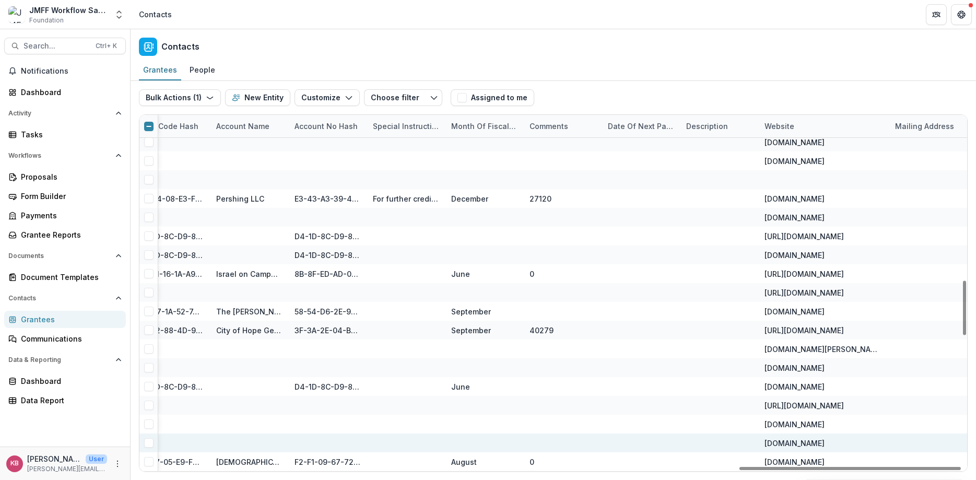
drag, startPoint x: 611, startPoint y: 468, endPoint x: 837, endPoint y: 443, distance: 227.5
click at [809, 470] on div at bounding box center [849, 468] width 221 height 3
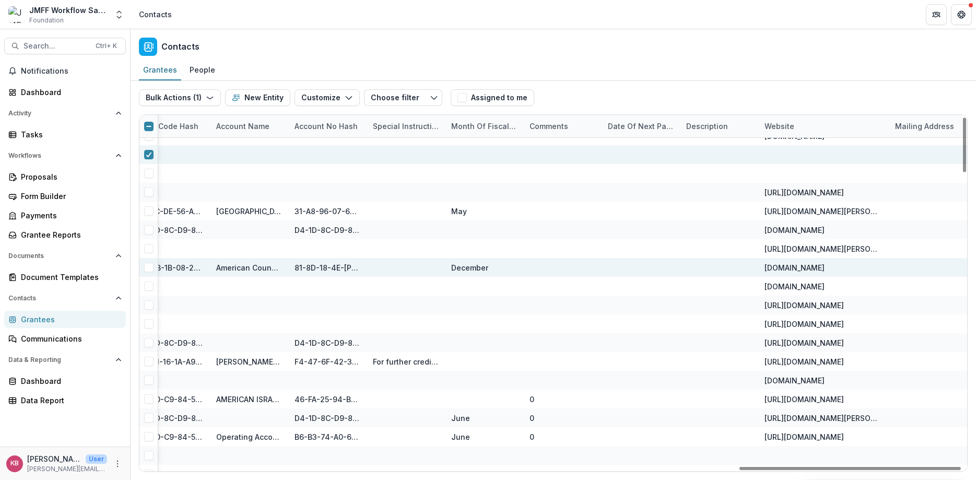
scroll to position [0, 2238]
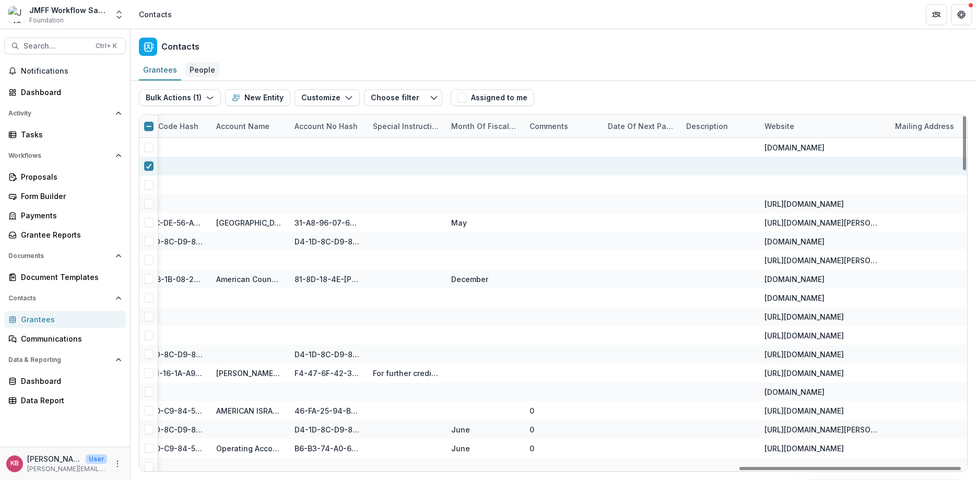
click at [199, 73] on div "People" at bounding box center [202, 69] width 34 height 15
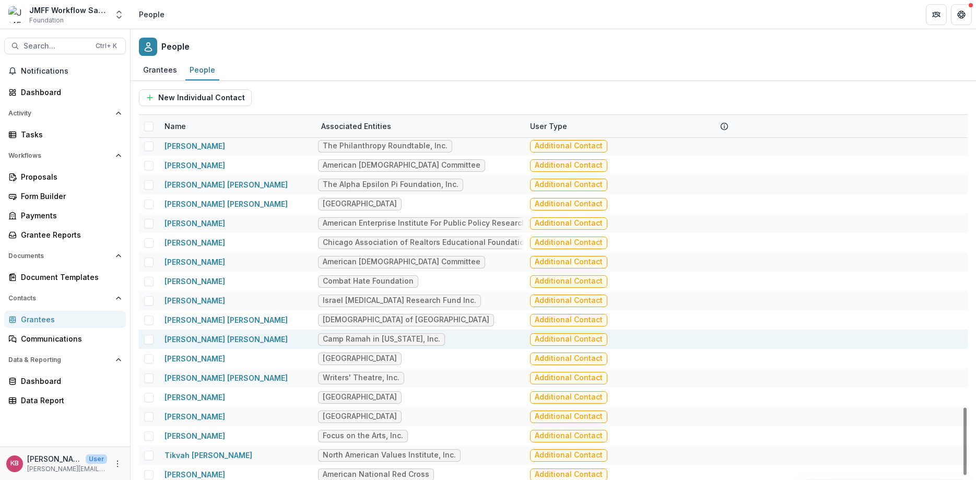
scroll to position [1609, 0]
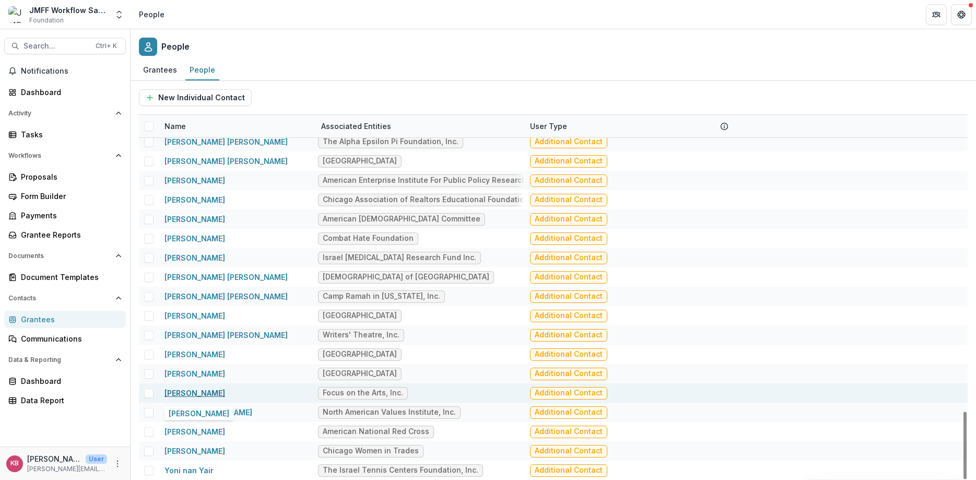
click at [220, 391] on link "[PERSON_NAME]" at bounding box center [194, 392] width 61 height 9
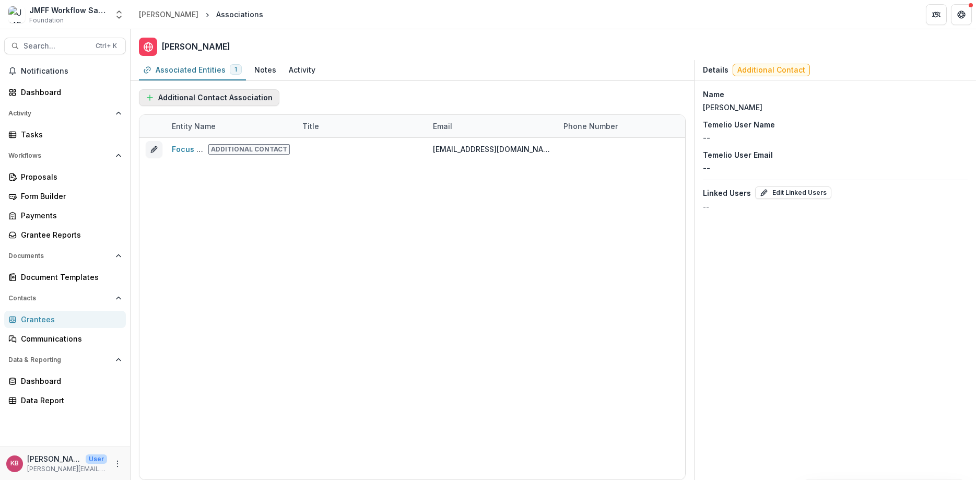
click at [213, 100] on button "Additional Contact Association" at bounding box center [209, 97] width 140 height 17
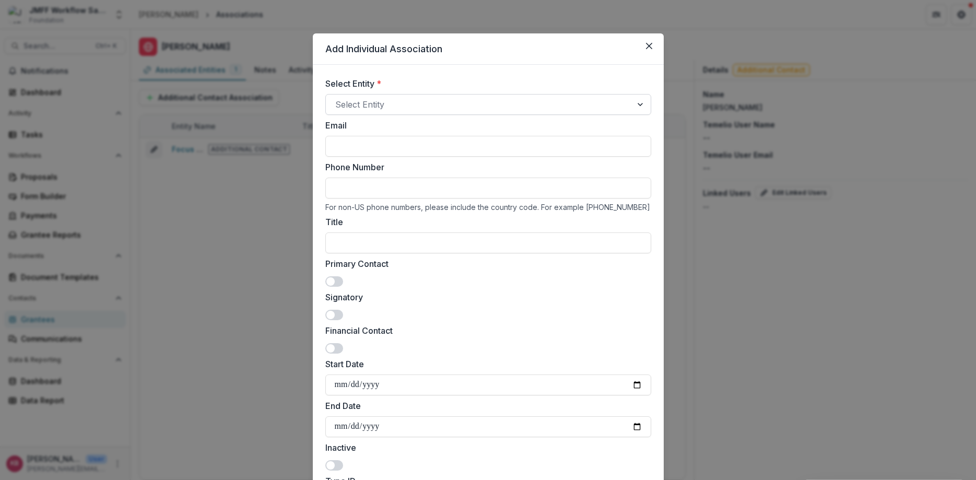
click at [645, 102] on div at bounding box center [641, 105] width 19 height 20
click at [650, 48] on icon "Close" at bounding box center [649, 46] width 6 height 6
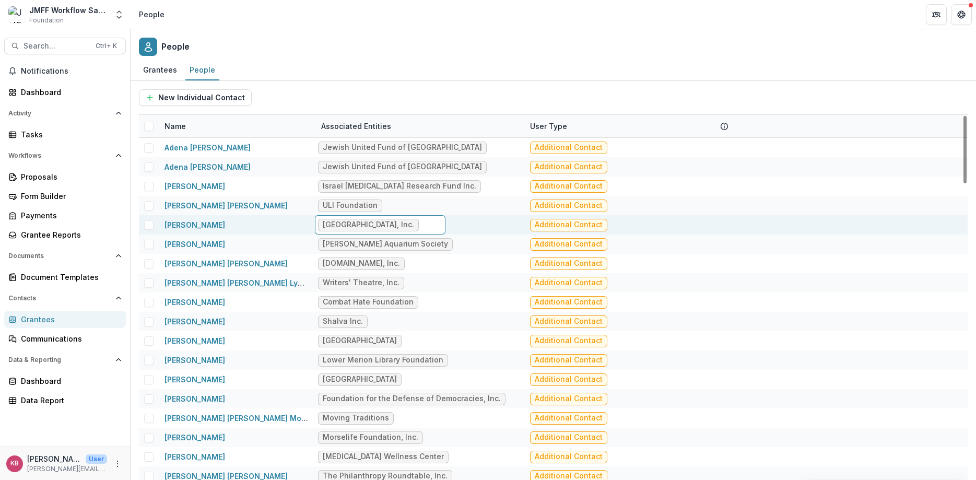
click at [376, 226] on div "[GEOGRAPHIC_DATA], Inc." at bounding box center [368, 224] width 91 height 9
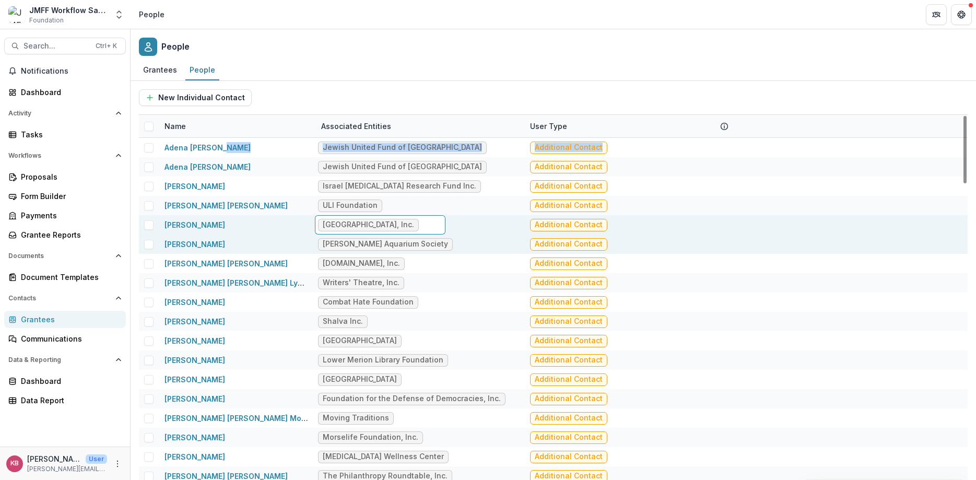
click at [472, 240] on div "[PERSON_NAME] Aquarium Society" at bounding box center [420, 243] width 209 height 19
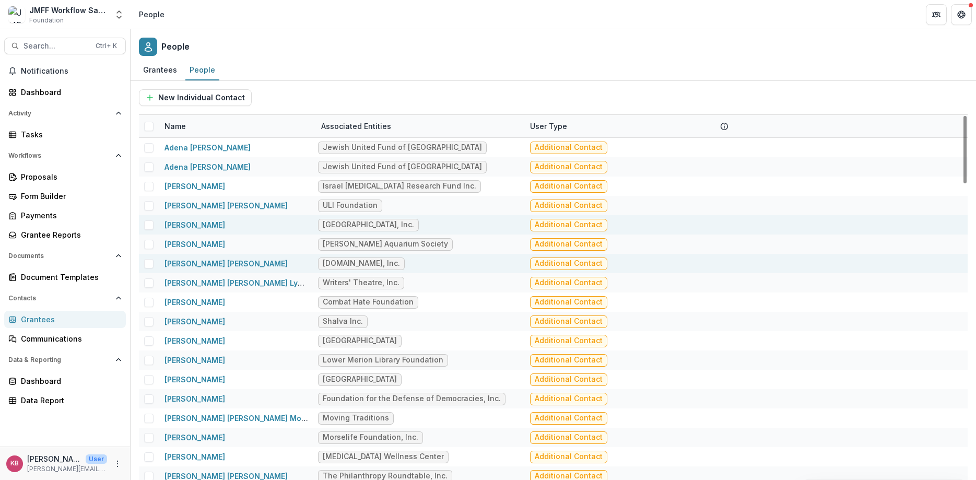
click at [690, 270] on div "Additional Contact" at bounding box center [628, 263] width 196 height 19
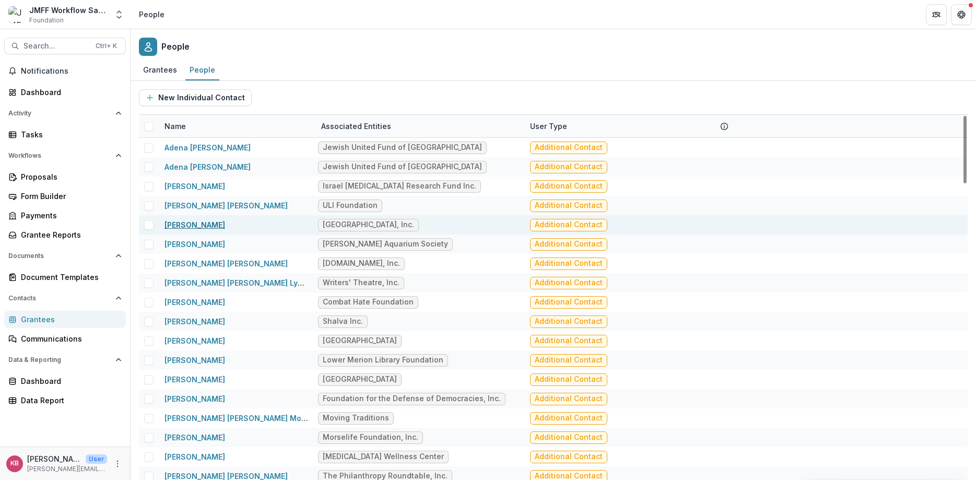
click at [197, 223] on link "[PERSON_NAME]" at bounding box center [194, 224] width 61 height 9
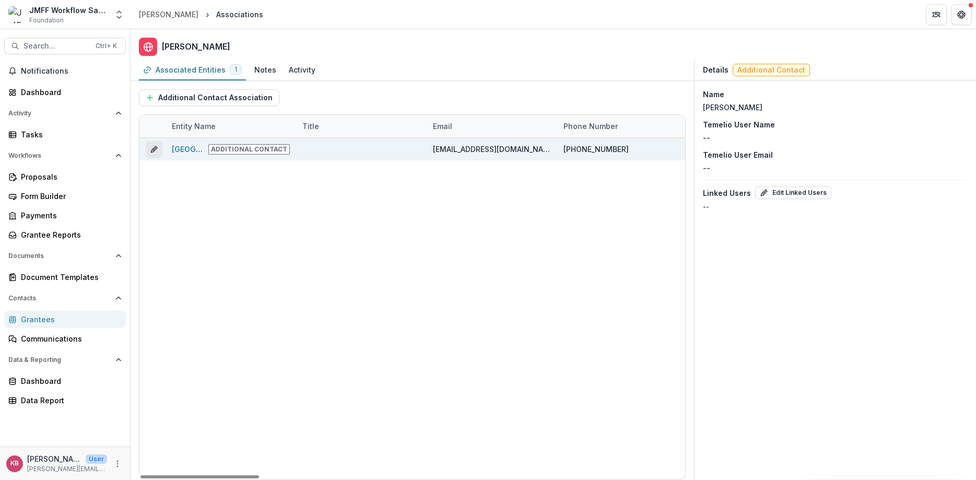
click at [150, 148] on icon "edit" at bounding box center [154, 149] width 8 height 8
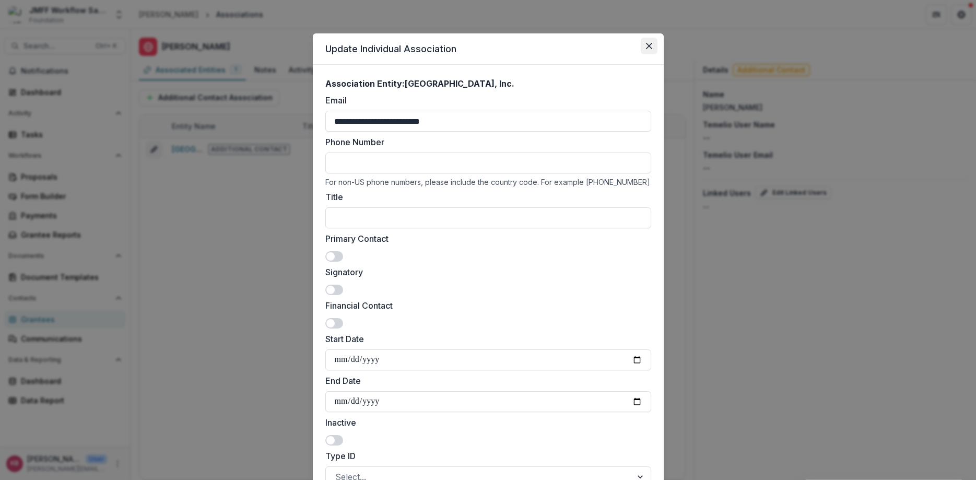
click at [652, 41] on button "Close" at bounding box center [649, 46] width 17 height 17
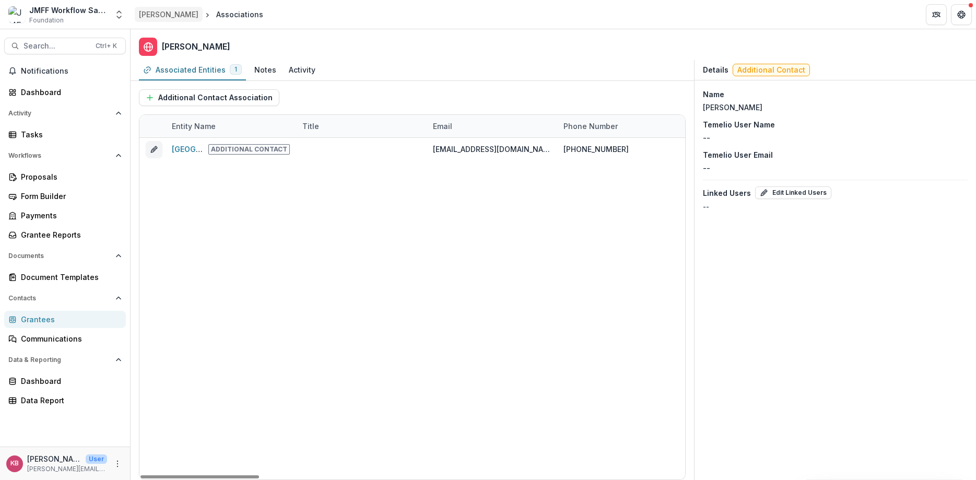
click at [155, 16] on div "[PERSON_NAME]" at bounding box center [169, 14] width 60 height 11
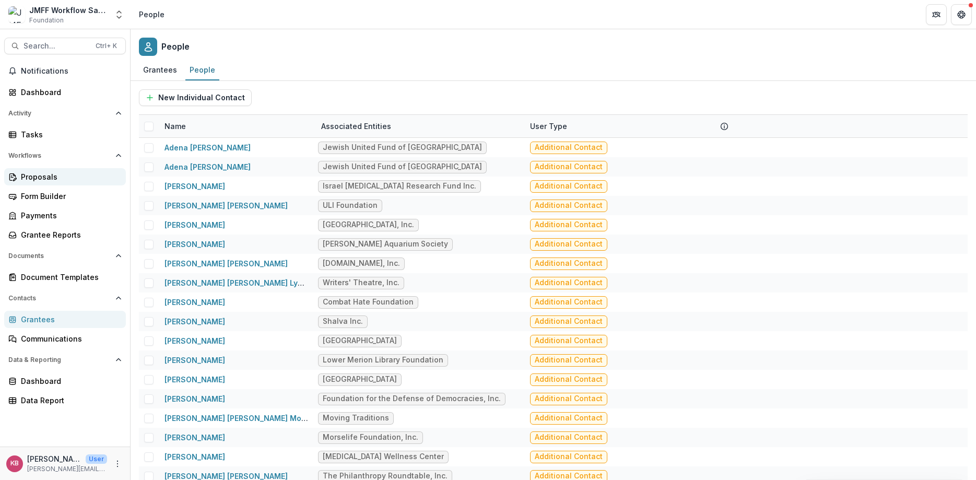
click at [40, 178] on div "Proposals" at bounding box center [69, 176] width 97 height 11
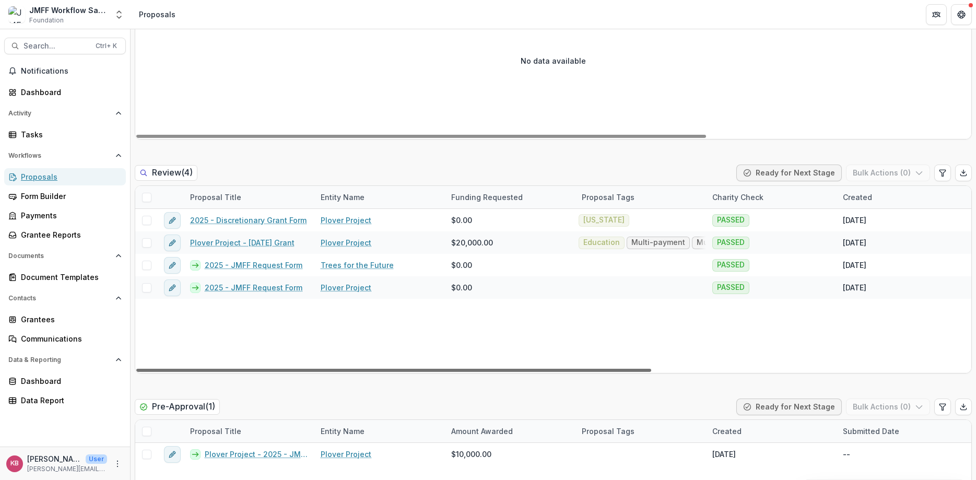
scroll to position [188, 0]
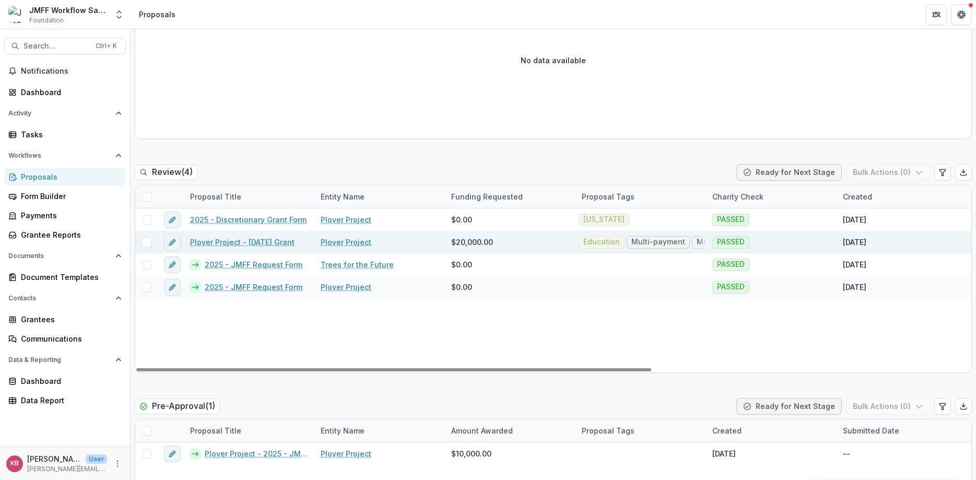
click at [205, 239] on link "Plover Project - [DATE] Grant" at bounding box center [242, 242] width 104 height 11
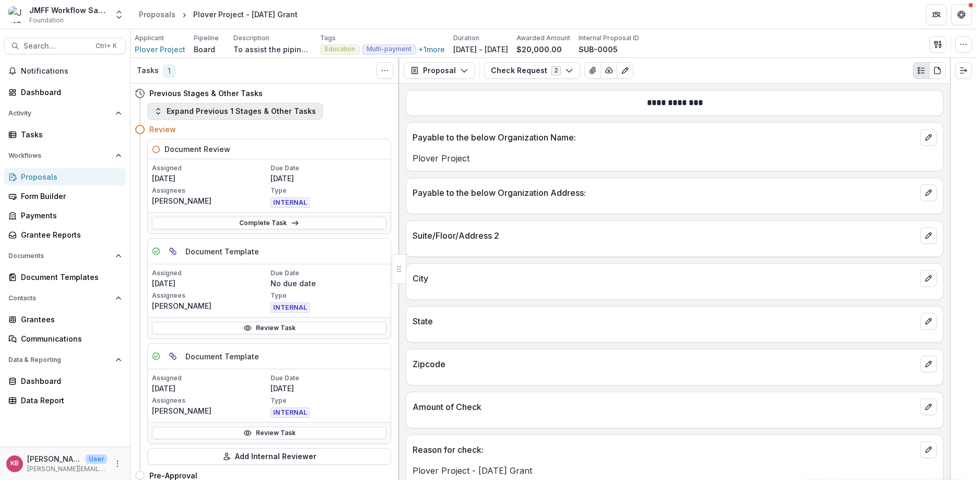
click at [156, 110] on icon "button" at bounding box center [158, 111] width 8 height 8
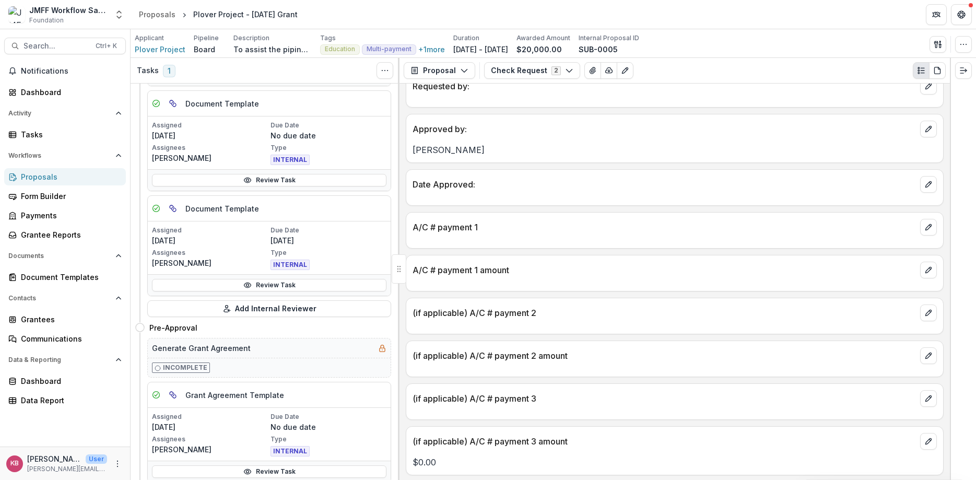
scroll to position [496, 0]
